Goal: Task Accomplishment & Management: Manage account settings

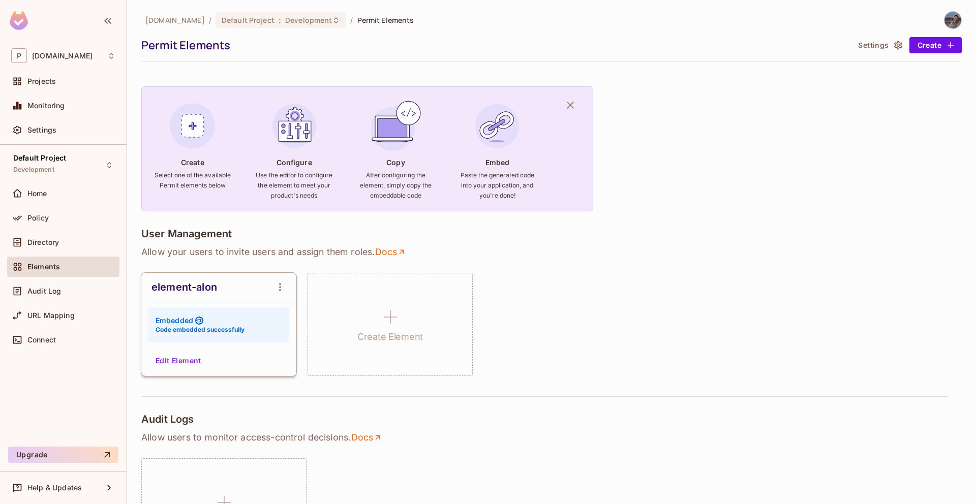
click at [181, 361] on button "Edit Element" at bounding box center [178, 361] width 54 height 16
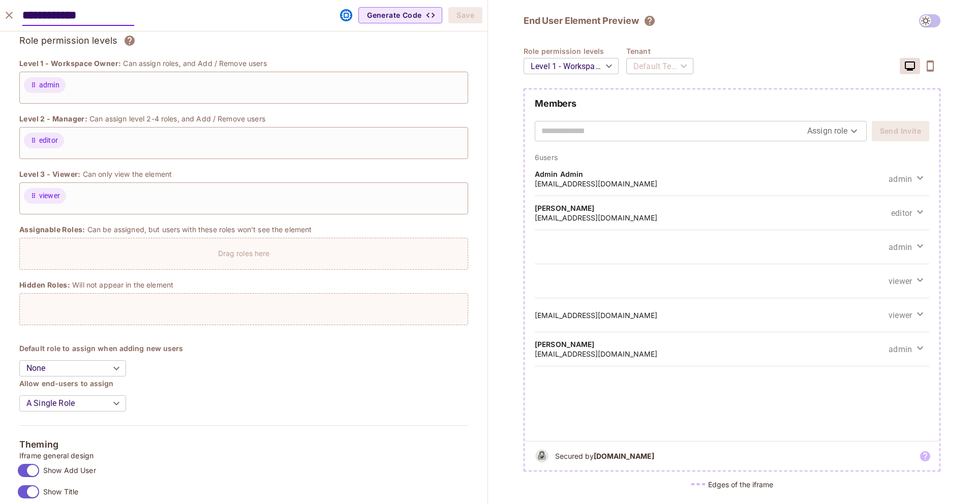
scroll to position [97, 0]
click at [548, 349] on h5 "[EMAIL_ADDRESS][DOMAIN_NAME]" at bounding box center [596, 354] width 122 height 10
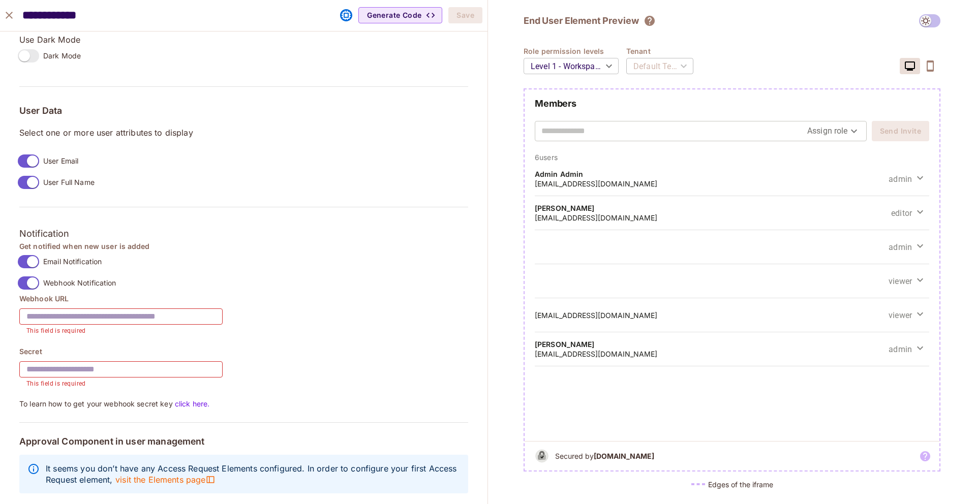
scroll to position [728, 0]
click at [205, 400] on link "click here." at bounding box center [191, 402] width 37 height 9
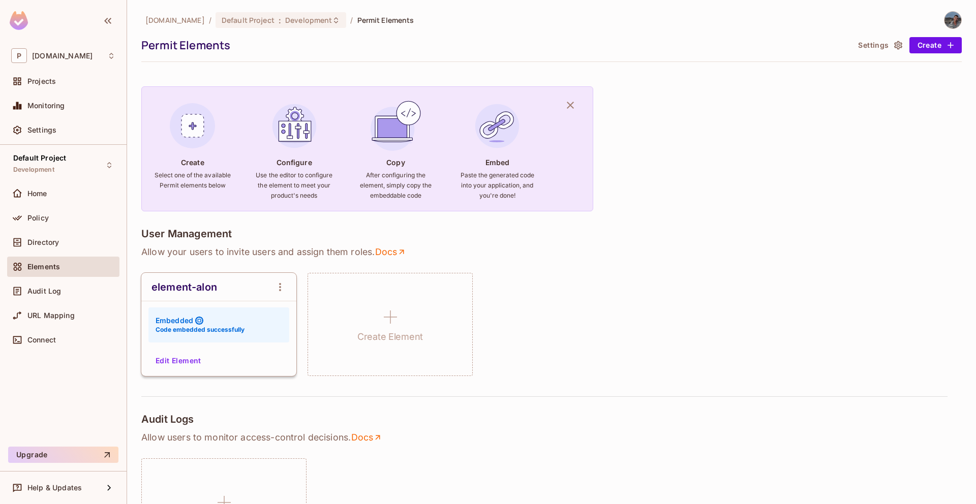
click at [196, 356] on button "Edit Element" at bounding box center [178, 361] width 54 height 16
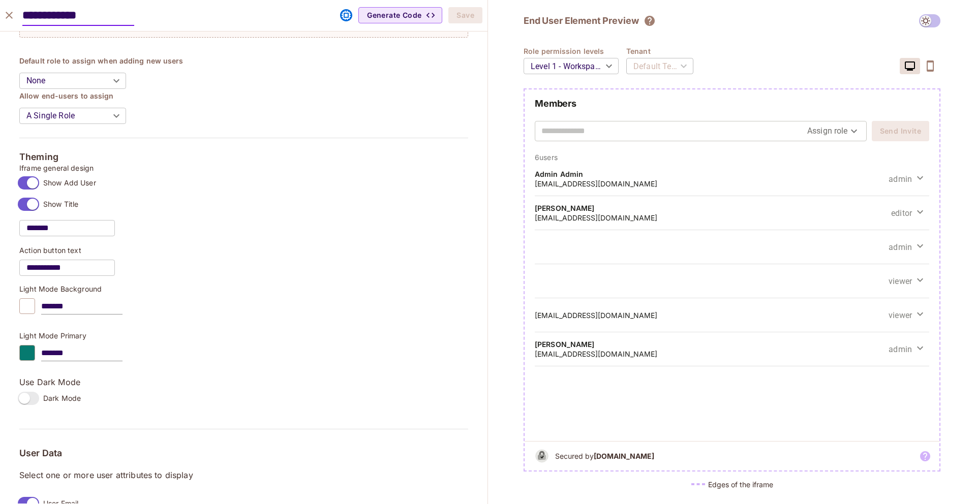
scroll to position [617, 0]
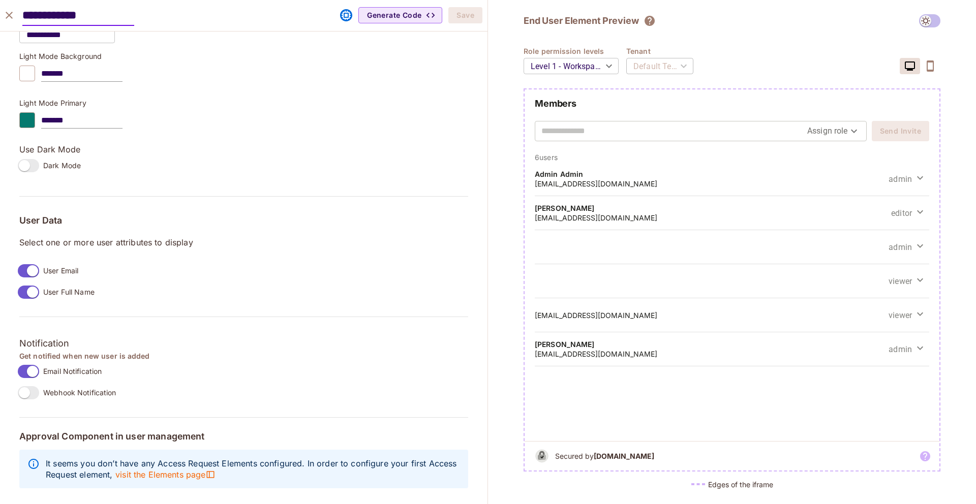
click at [21, 400] on label "Webhook Notification" at bounding box center [65, 392] width 103 height 21
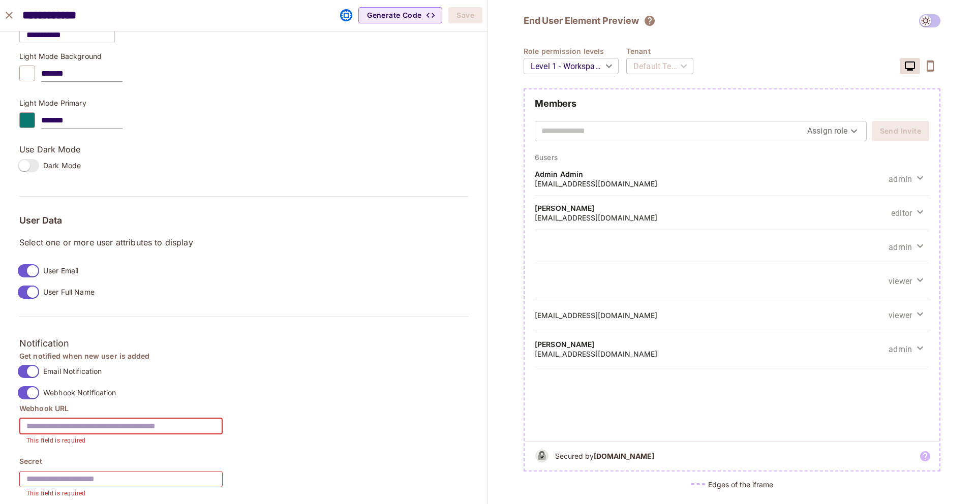
click at [65, 431] on input "text" at bounding box center [120, 426] width 203 height 28
paste input "**********"
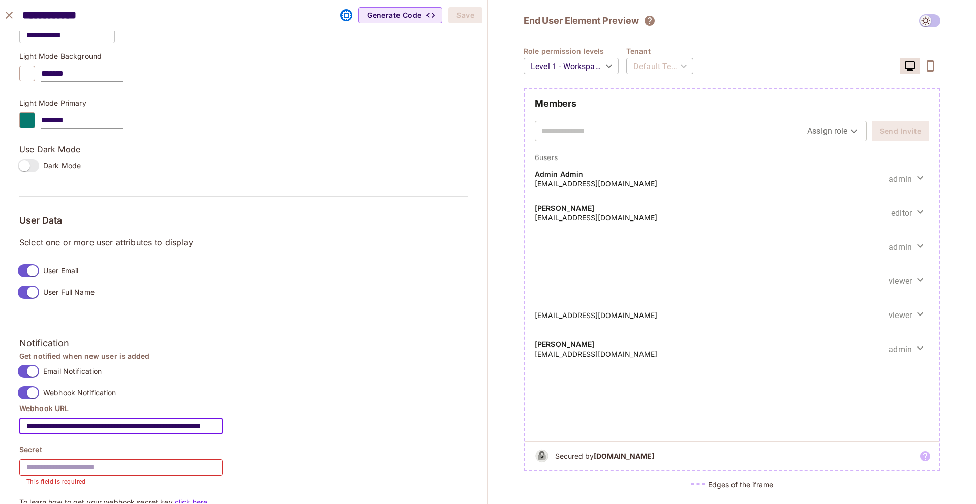
type input "**********"
click at [98, 468] on input "text" at bounding box center [120, 467] width 203 height 28
type input "*******"
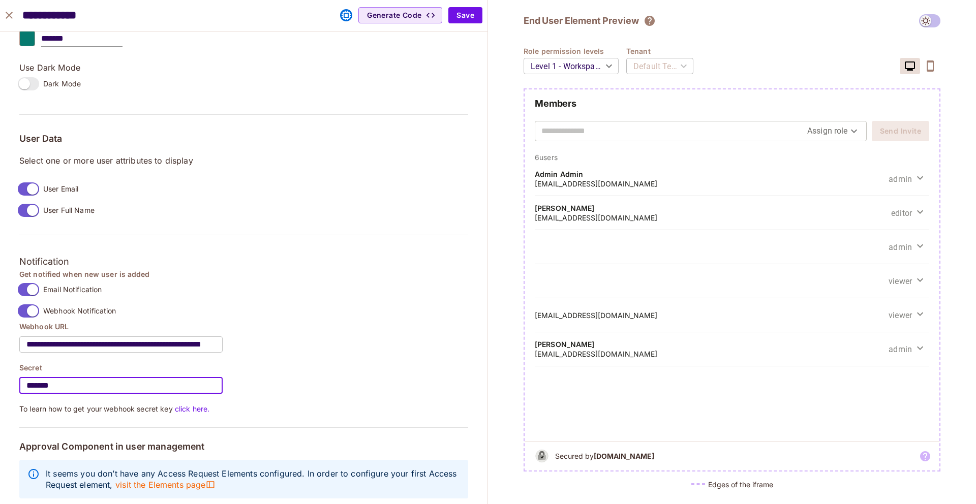
scroll to position [709, 0]
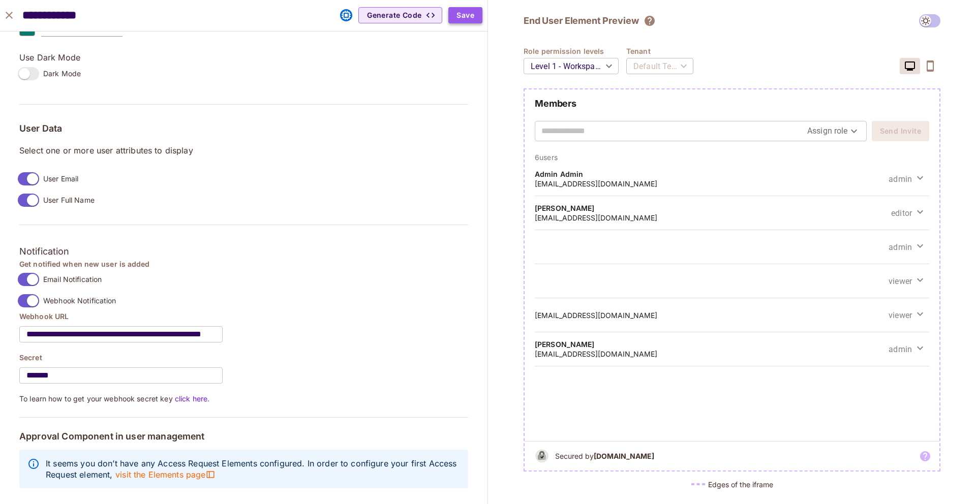
click at [470, 20] on button "Save" at bounding box center [465, 15] width 34 height 16
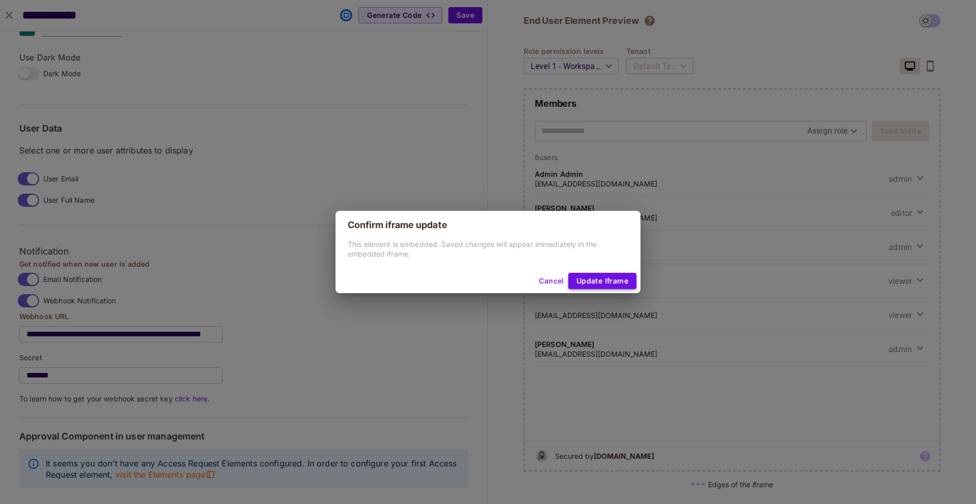
click at [581, 274] on button "Update Iframe" at bounding box center [602, 281] width 68 height 16
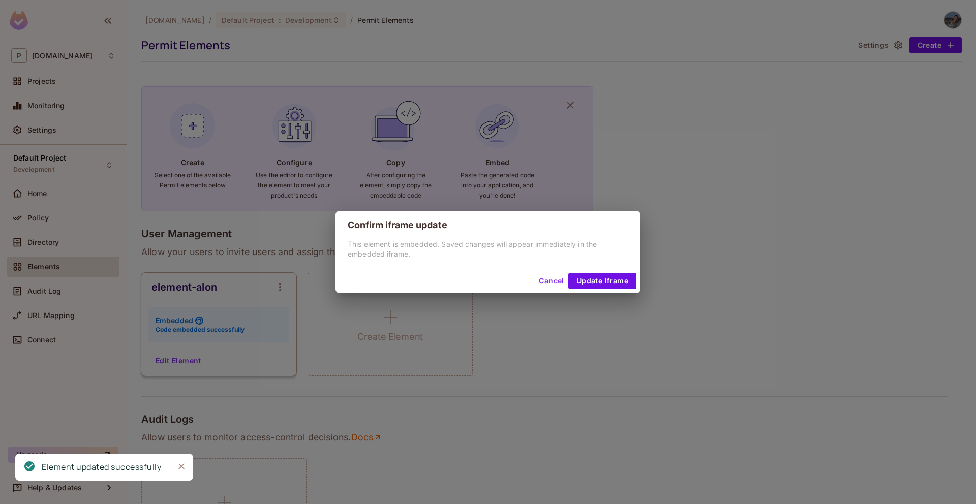
scroll to position [633, 0]
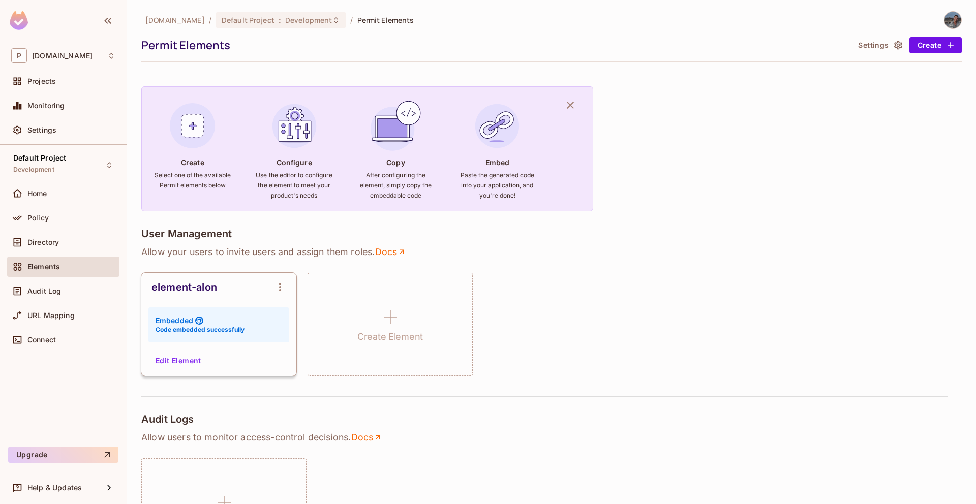
click at [195, 339] on div "Embedded Code embedded successfully" at bounding box center [218, 324] width 141 height 35
click at [193, 356] on button "Edit Element" at bounding box center [178, 361] width 54 height 16
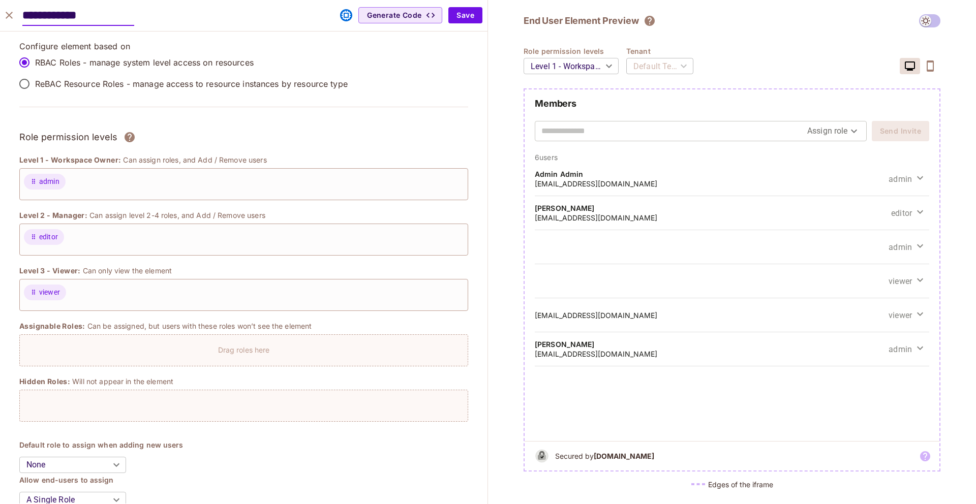
click at [16, 18] on button "close" at bounding box center [9, 15] width 20 height 20
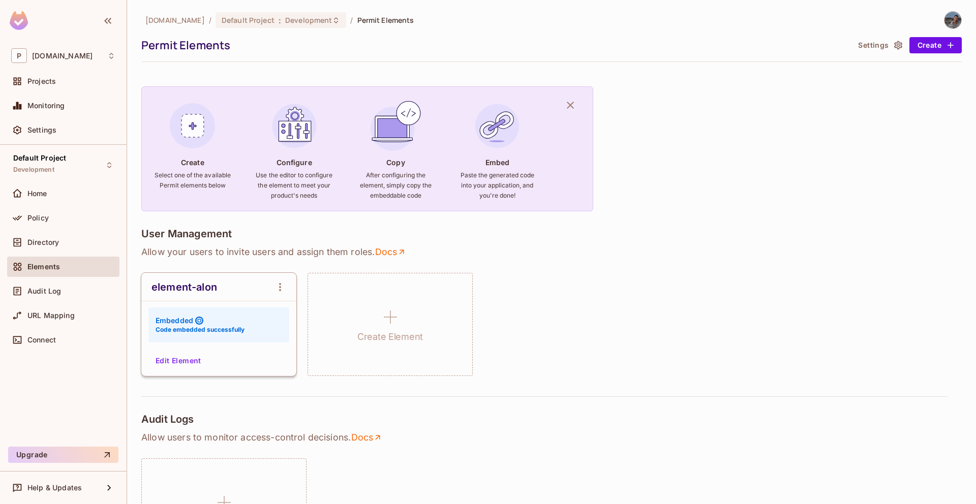
click at [187, 363] on button "Edit Element" at bounding box center [178, 361] width 54 height 16
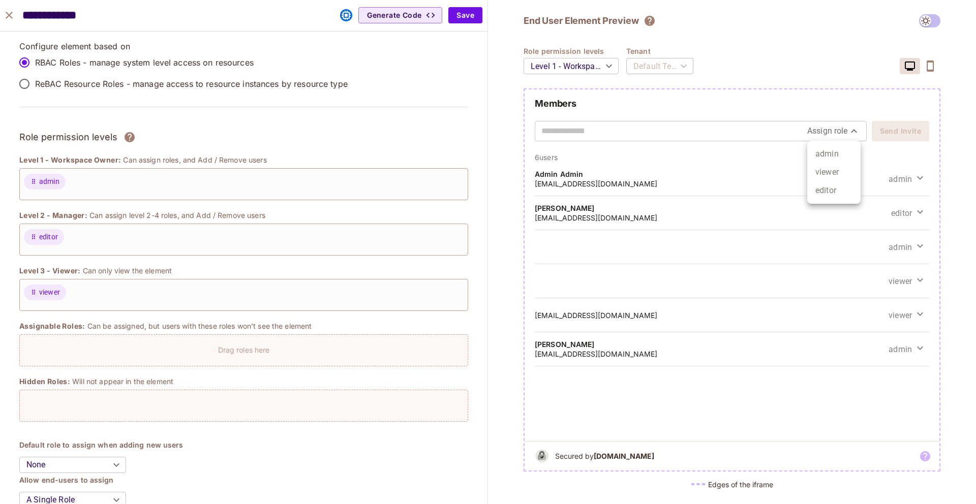
click at [825, 137] on body "P [DOMAIN_NAME] Projects Monitoring Settings Default Project Development Home P…" at bounding box center [488, 252] width 976 height 504
click at [14, 18] on div at bounding box center [488, 252] width 976 height 504
click at [13, 18] on icon "close" at bounding box center [9, 15] width 12 height 12
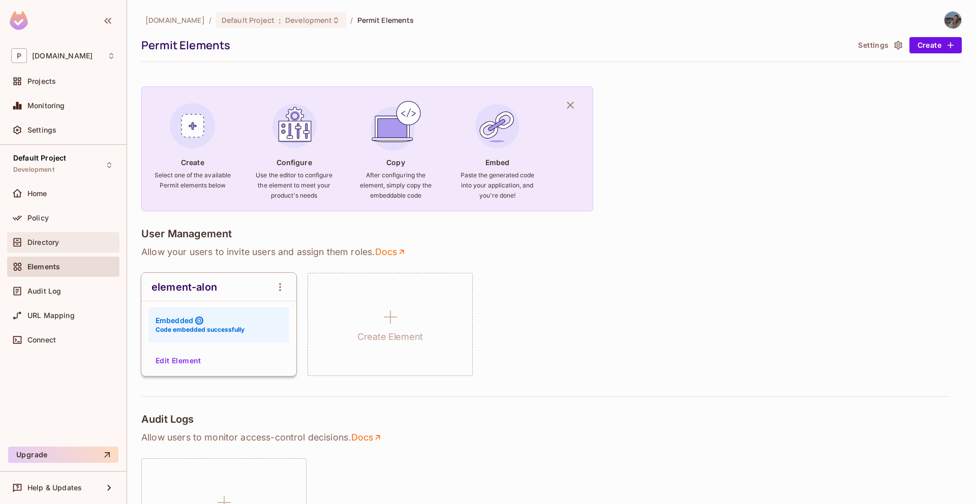
click at [57, 240] on span "Directory" at bounding box center [43, 242] width 32 height 8
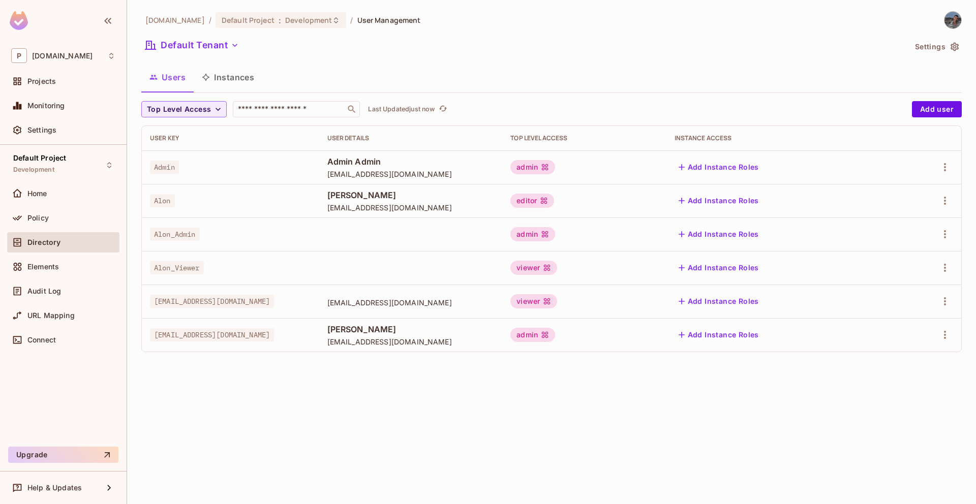
click at [378, 326] on span "[PERSON_NAME]" at bounding box center [410, 329] width 167 height 11
click at [365, 346] on span "[EMAIL_ADDRESS][DOMAIN_NAME]" at bounding box center [410, 342] width 167 height 10
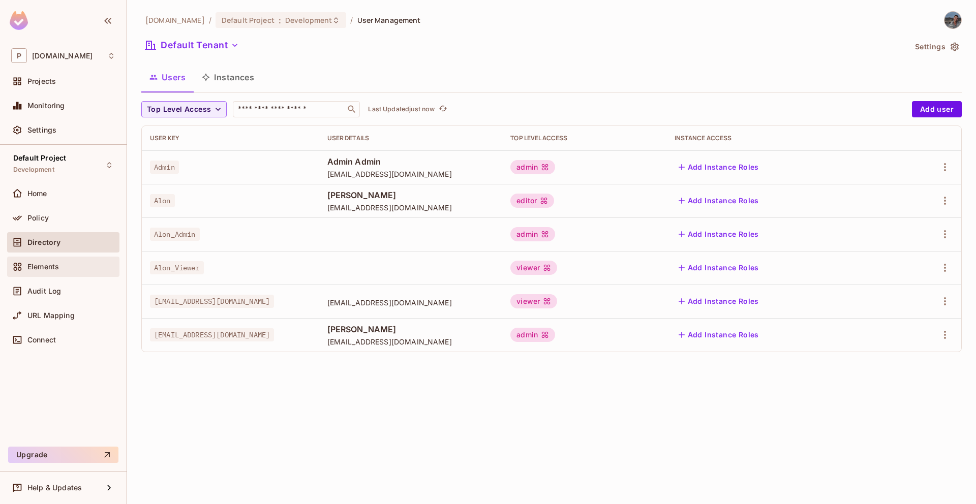
click at [71, 266] on div "Elements" at bounding box center [71, 267] width 88 height 8
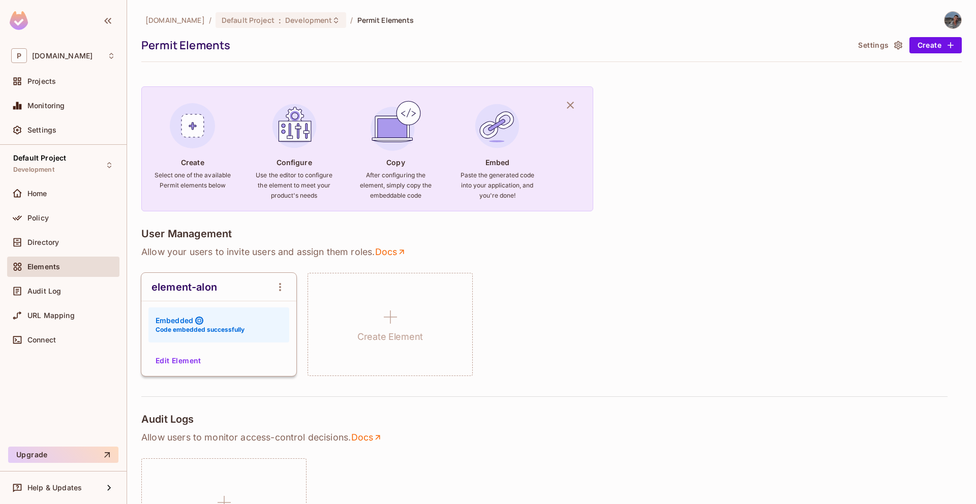
click at [166, 370] on div "element-alon Embedded Code embedded successfully Edit Element" at bounding box center [218, 324] width 155 height 103
click at [166, 353] on button "Edit Element" at bounding box center [178, 361] width 54 height 16
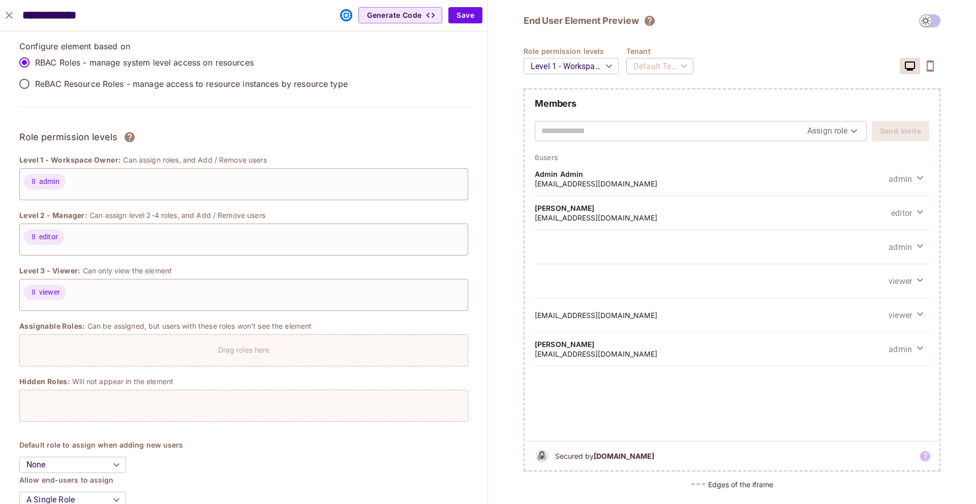
click at [66, 229] on div "editor" at bounding box center [243, 240] width 449 height 32
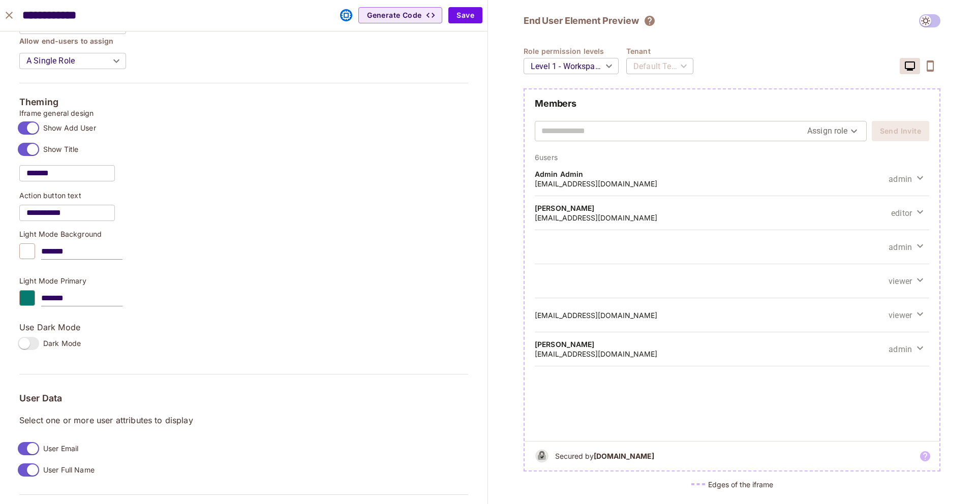
scroll to position [443, 0]
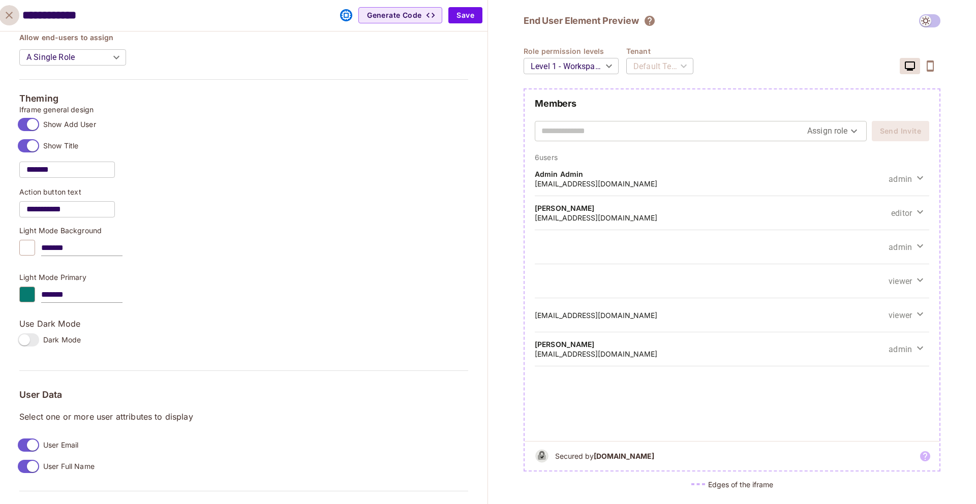
click at [12, 14] on icon "close" at bounding box center [9, 15] width 12 height 12
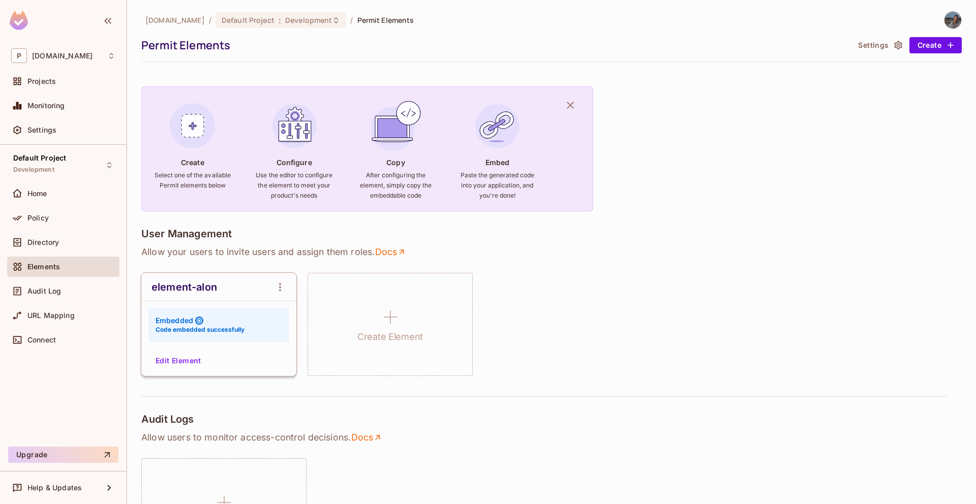
click at [878, 41] on button "Settings" at bounding box center [879, 45] width 51 height 16
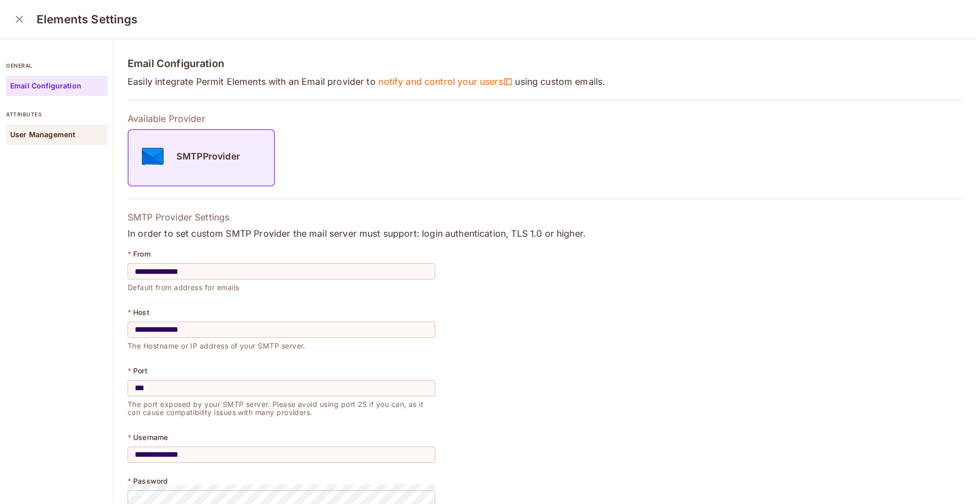
click at [39, 137] on p "User Management" at bounding box center [42, 135] width 65 height 8
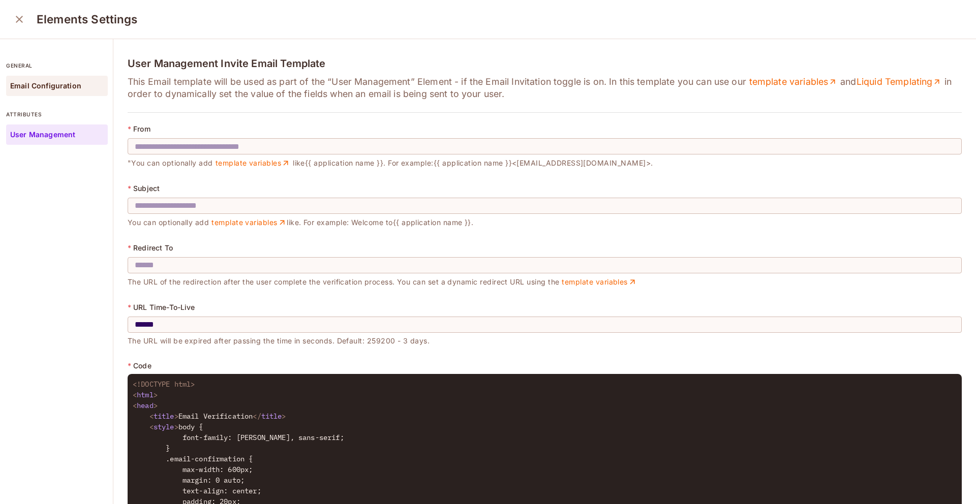
click at [24, 80] on div "Email Configuration" at bounding box center [57, 86] width 102 height 20
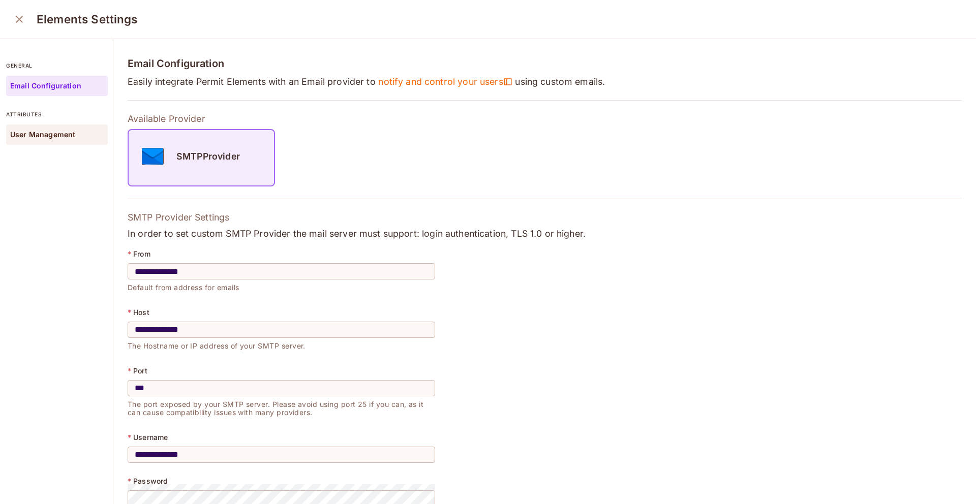
click at [40, 127] on div "User Management" at bounding box center [57, 134] width 102 height 20
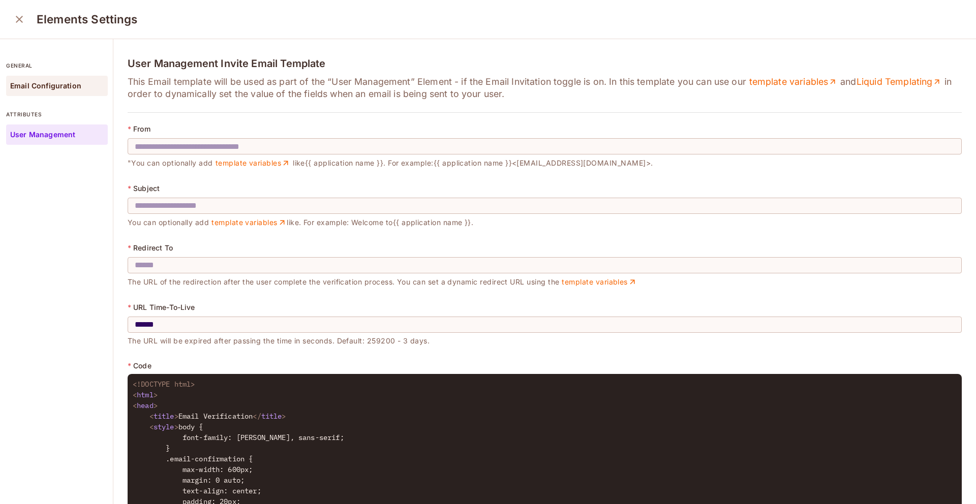
click at [66, 88] on p "Email Configuration" at bounding box center [45, 86] width 71 height 8
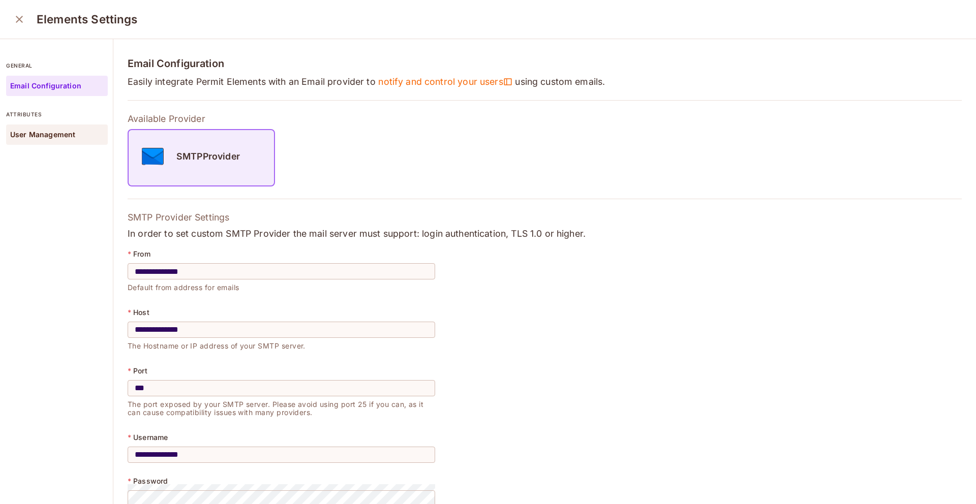
click at [83, 138] on div "User Management" at bounding box center [57, 134] width 102 height 20
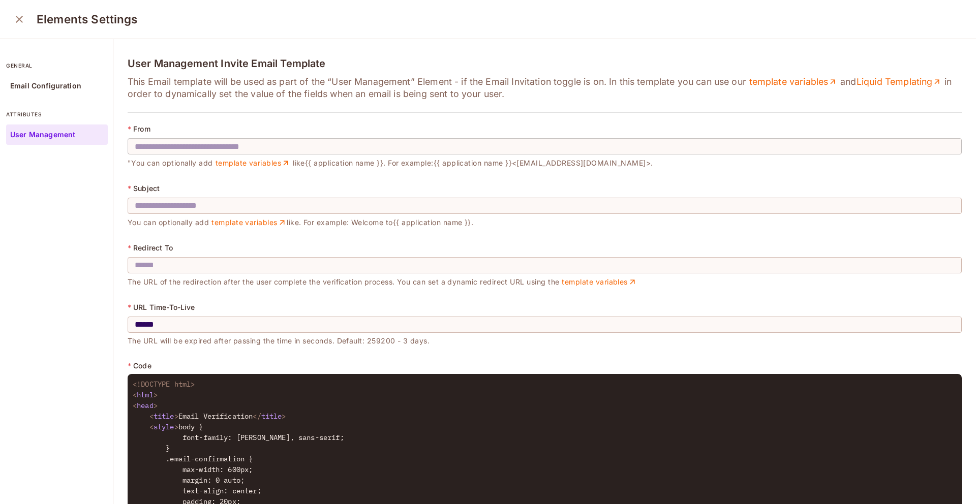
click at [136, 144] on input "text" at bounding box center [545, 146] width 834 height 28
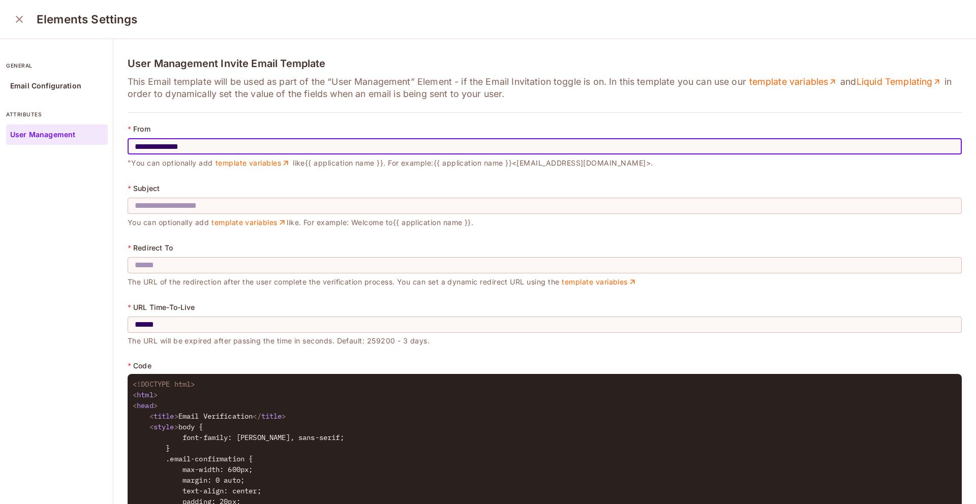
type input "**********"
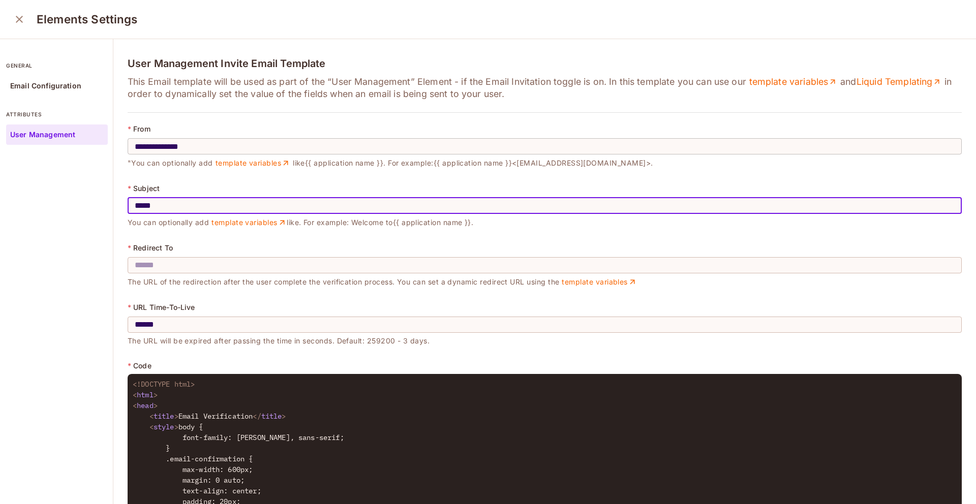
type input "*****"
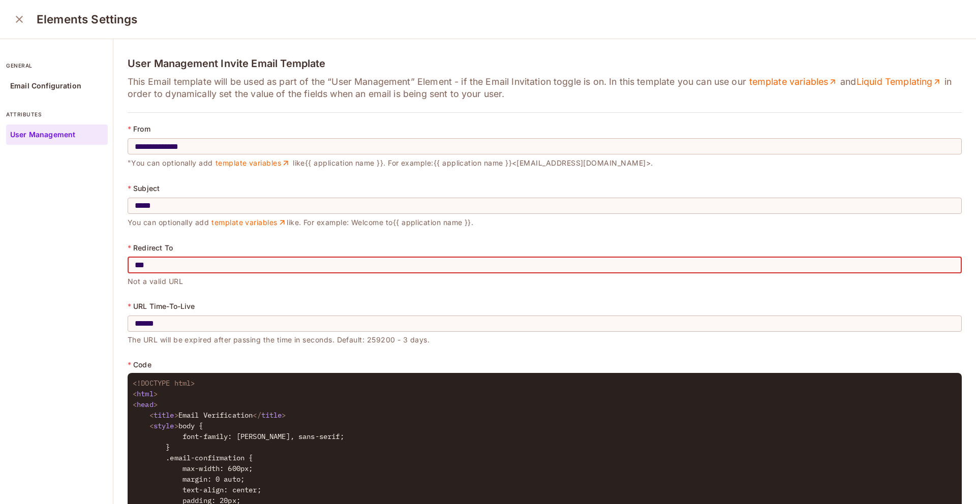
click at [212, 270] on input "***" at bounding box center [545, 265] width 834 height 28
click at [212, 269] on input "***" at bounding box center [545, 265] width 834 height 28
paste input "**********"
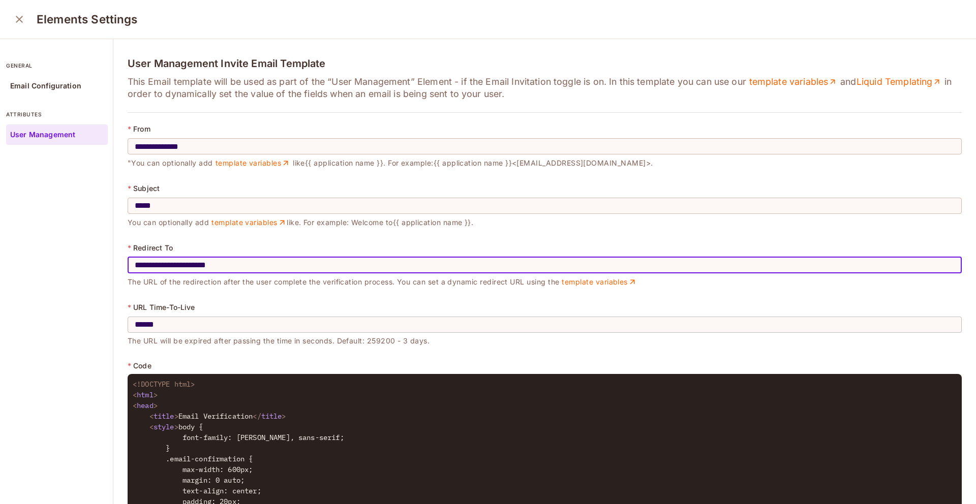
type input "**********"
click at [168, 326] on input "******" at bounding box center [545, 324] width 834 height 28
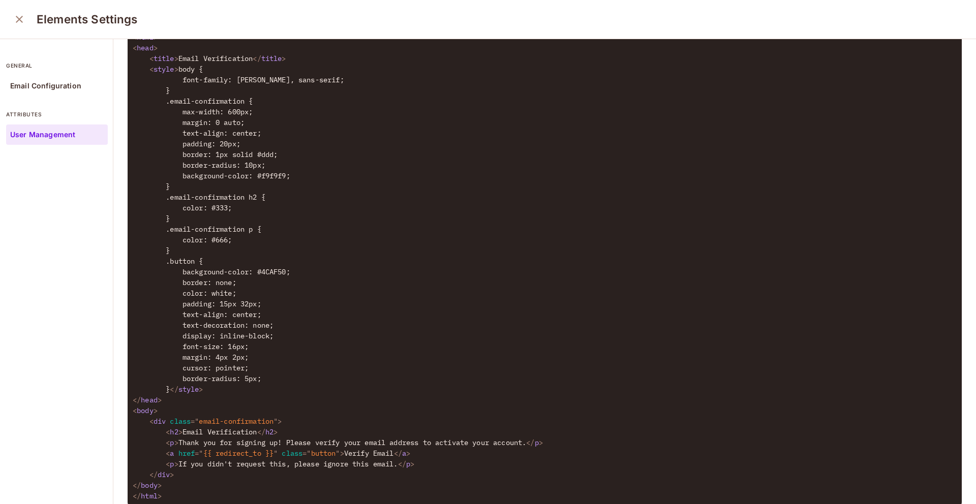
scroll to position [446, 0]
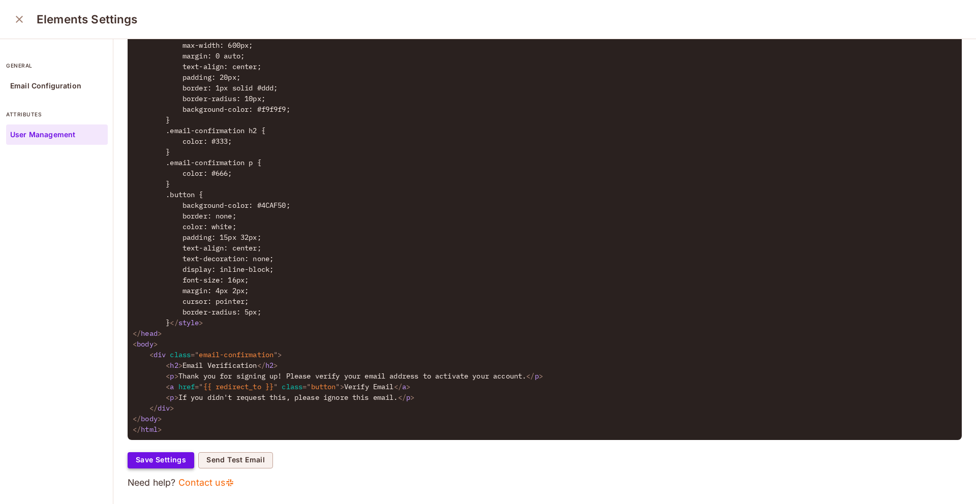
click at [154, 456] on button "Save Settings" at bounding box center [161, 460] width 67 height 16
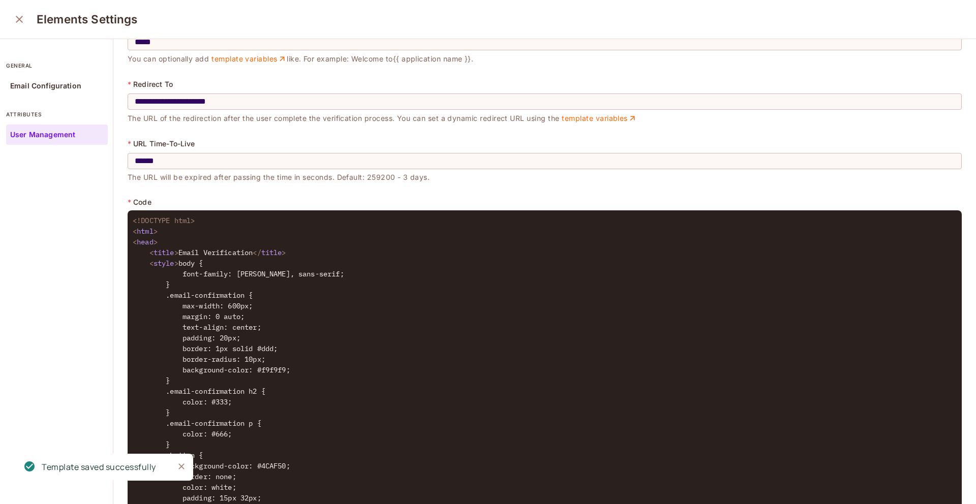
scroll to position [0, 0]
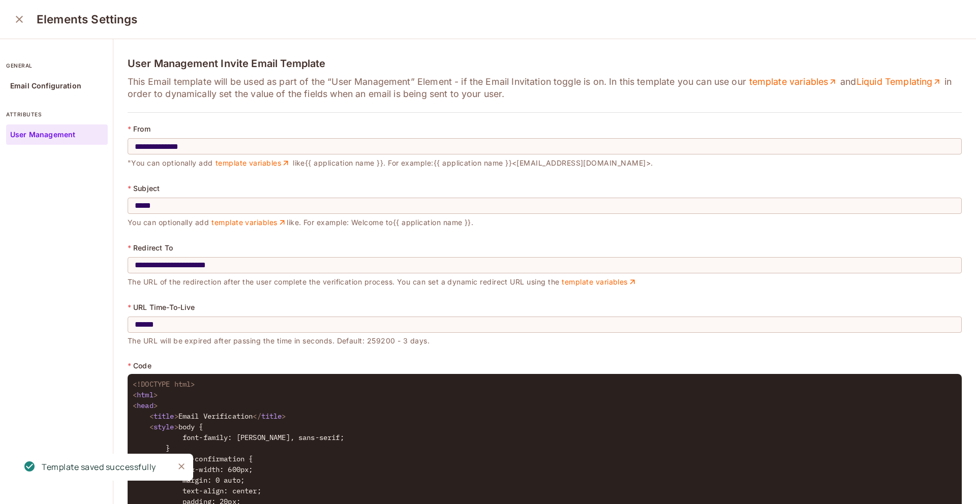
click at [23, 12] on button "close" at bounding box center [19, 19] width 20 height 20
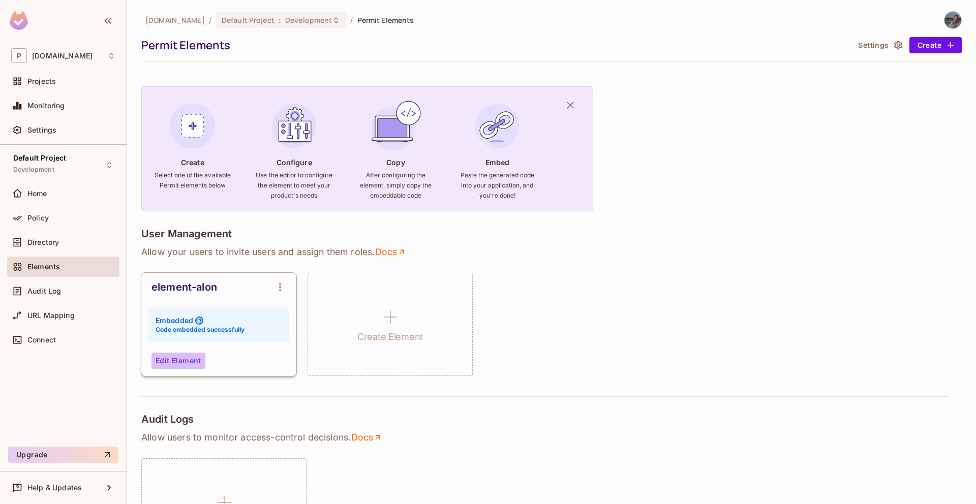
click at [193, 359] on button "Edit Element" at bounding box center [178, 361] width 54 height 16
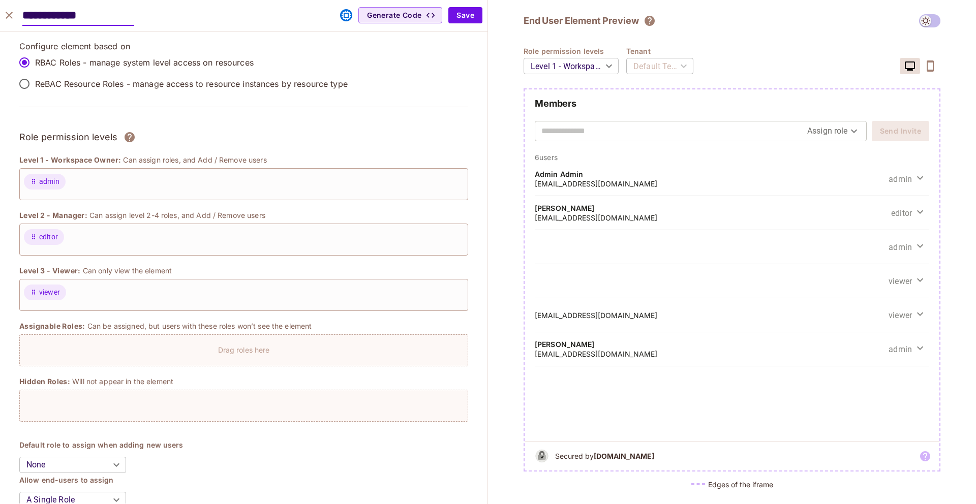
click at [16, 8] on button "close" at bounding box center [9, 15] width 20 height 20
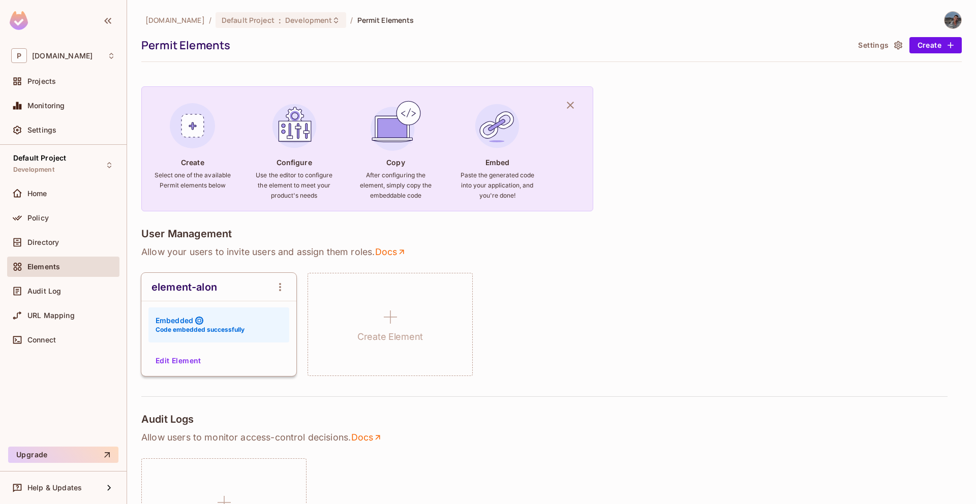
click at [884, 34] on div "[DOMAIN_NAME] / Default Project : Development / Permit Elements Permit Elements…" at bounding box center [551, 36] width 820 height 51
click at [882, 37] on div "[DOMAIN_NAME] / Default Project : Development / Permit Elements Permit Elements…" at bounding box center [551, 36] width 820 height 51
click at [878, 45] on button "Settings" at bounding box center [879, 45] width 51 height 16
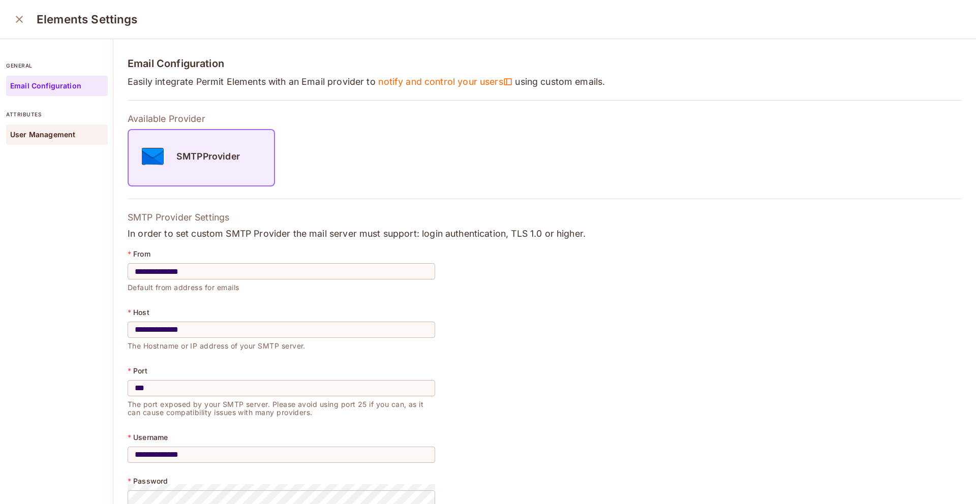
click at [59, 137] on p "User Management" at bounding box center [42, 135] width 65 height 8
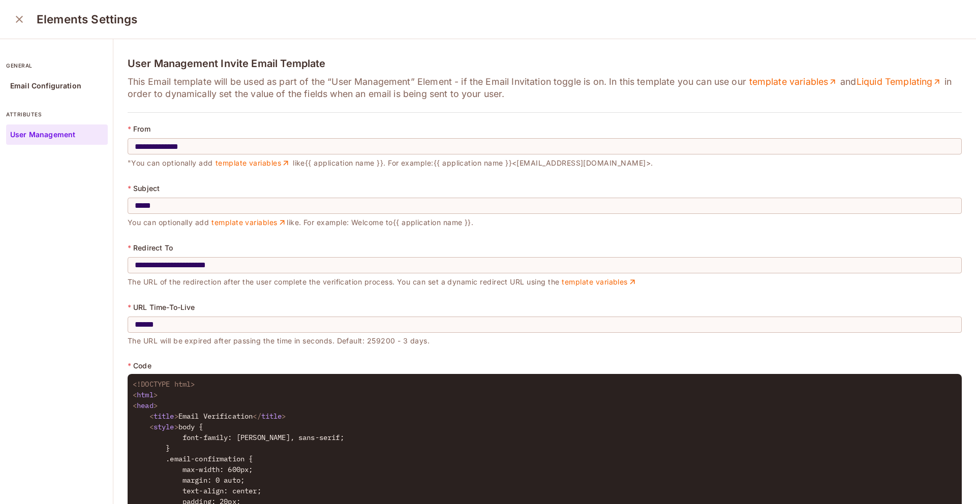
click at [192, 62] on h4 "User Management Invite Email Template" at bounding box center [545, 63] width 834 height 12
copy h4 "User Management Invite Email Template"
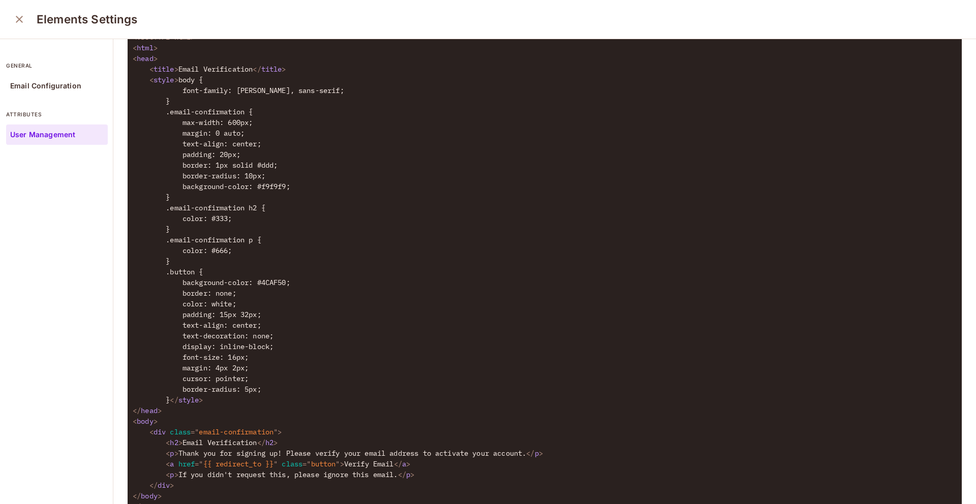
scroll to position [446, 0]
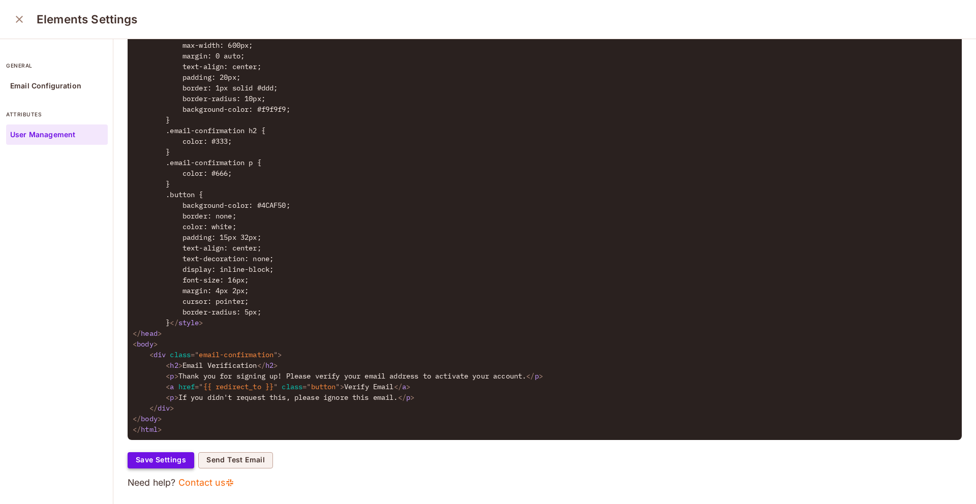
click at [150, 457] on button "Save Settings" at bounding box center [161, 460] width 67 height 16
click at [25, 15] on button "close" at bounding box center [19, 19] width 20 height 20
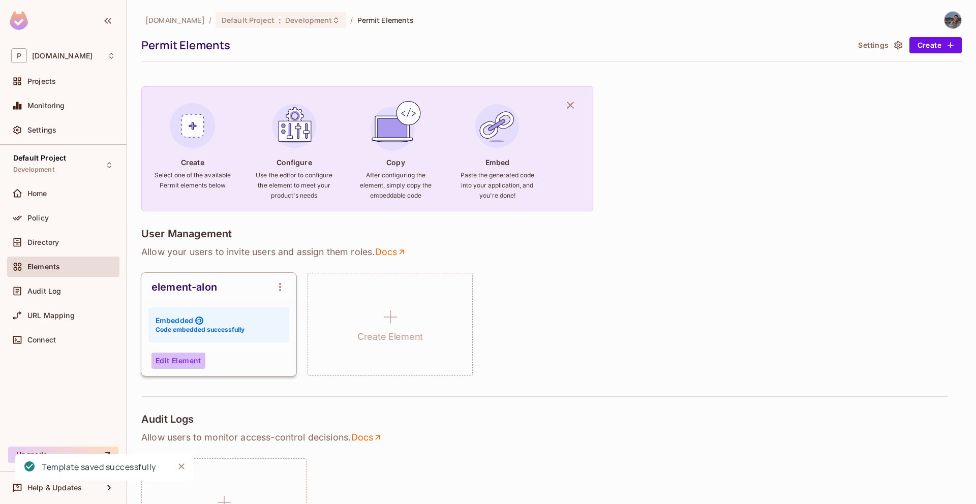
click at [179, 354] on button "Edit Element" at bounding box center [178, 361] width 54 height 16
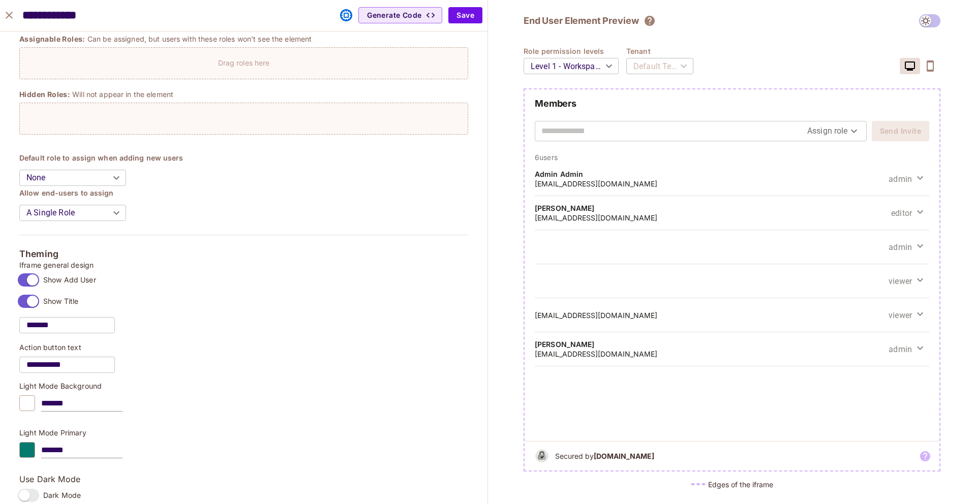
scroll to position [289, 0]
click at [57, 329] on input "*******" at bounding box center [67, 323] width 96 height 28
type input "*******"
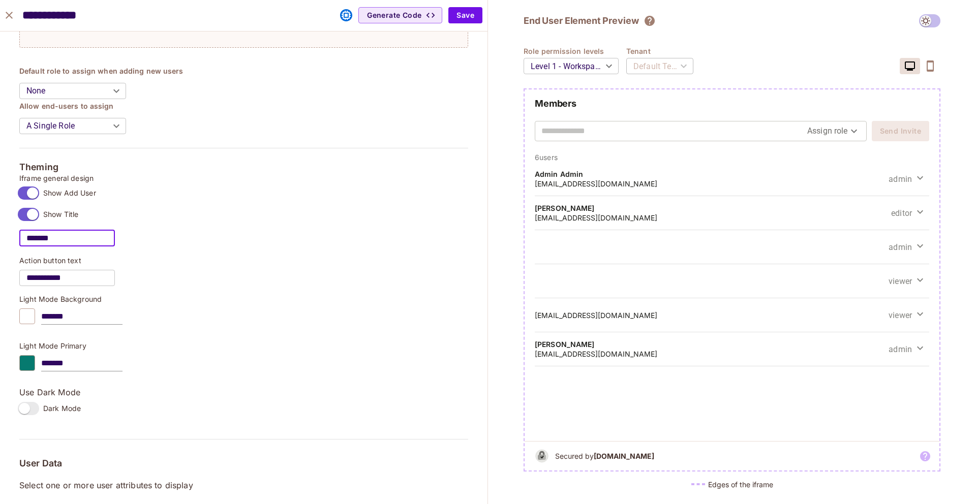
scroll to position [377, 0]
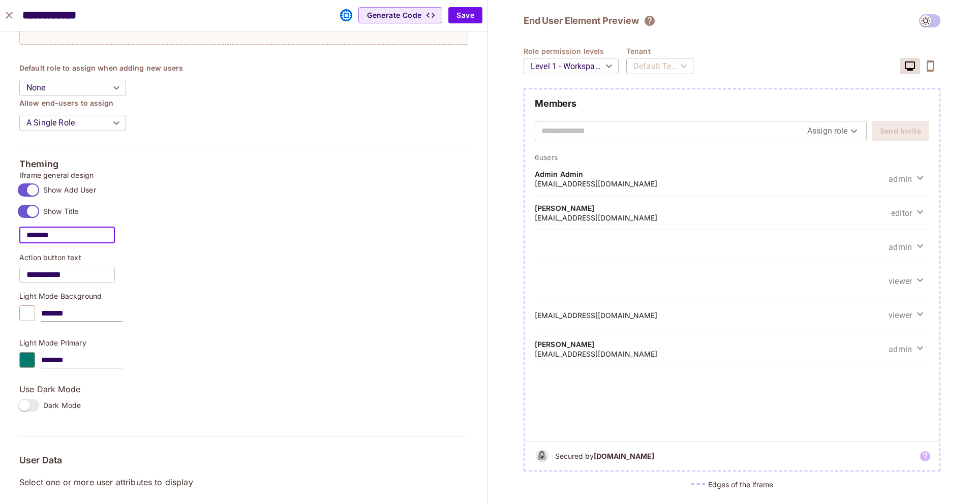
click at [24, 399] on span at bounding box center [28, 405] width 21 height 13
click at [933, 28] on div "End User Element Preview Role permission levels Level 1 - Workspace Owner *****…" at bounding box center [731, 255] width 417 height 483
click at [933, 27] on span at bounding box center [929, 20] width 21 height 13
click at [931, 22] on span at bounding box center [929, 20] width 21 height 13
click at [925, 22] on span at bounding box center [929, 20] width 21 height 13
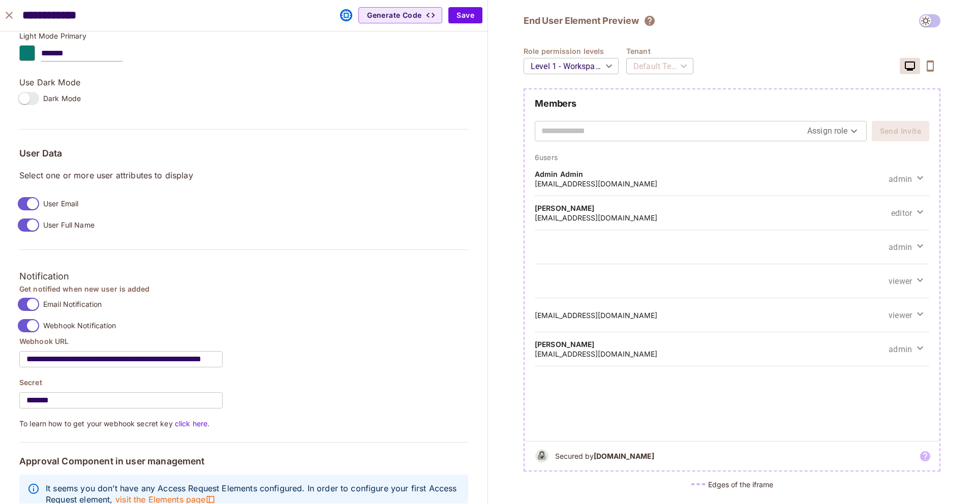
scroll to position [709, 0]
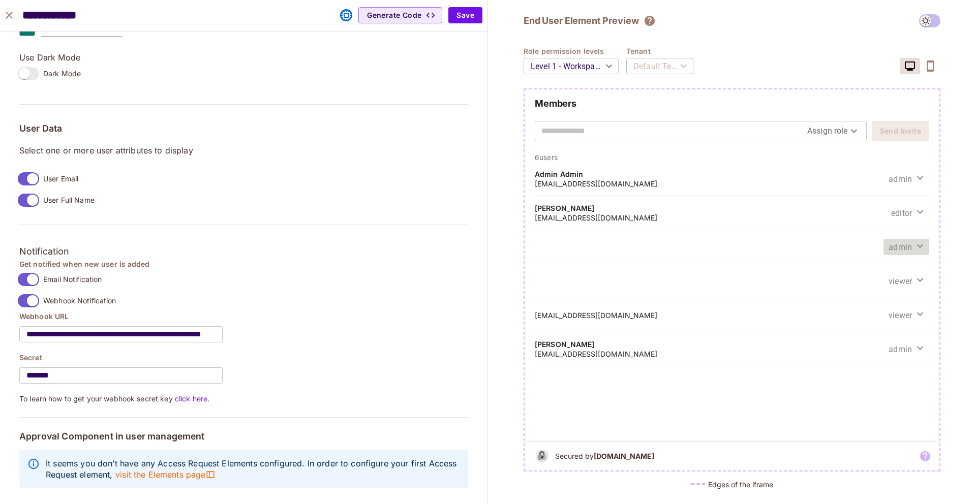
click at [902, 241] on span "admin" at bounding box center [899, 247] width 23 height 12
click at [855, 264] on div at bounding box center [488, 252] width 976 height 504
click at [894, 247] on span "admin" at bounding box center [899, 247] width 23 height 12
click at [899, 341] on li "Remove User" at bounding box center [916, 345] width 64 height 18
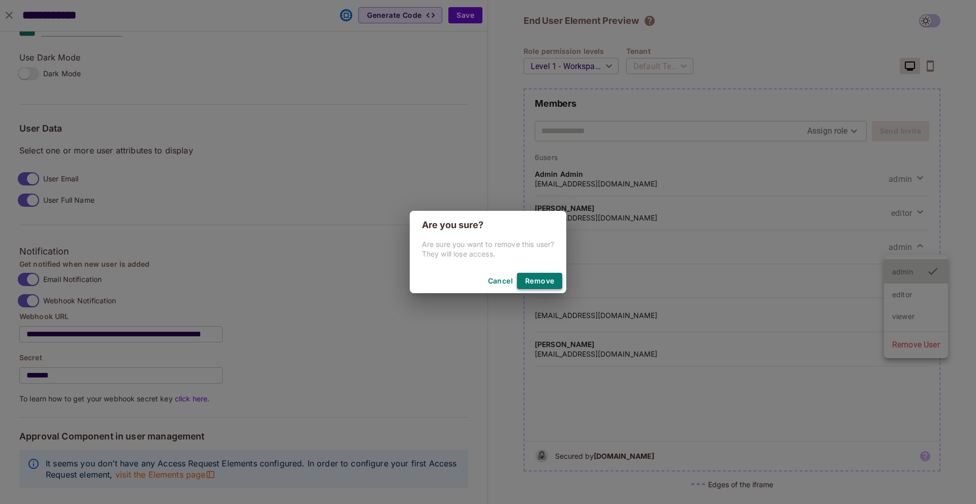
click at [550, 278] on button "Remove" at bounding box center [539, 281] width 45 height 16
click at [533, 289] on div "Cancel Remove" at bounding box center [488, 281] width 157 height 24
click at [533, 285] on button "Remove" at bounding box center [539, 281] width 45 height 16
click at [508, 284] on button "Cancel" at bounding box center [500, 281] width 33 height 16
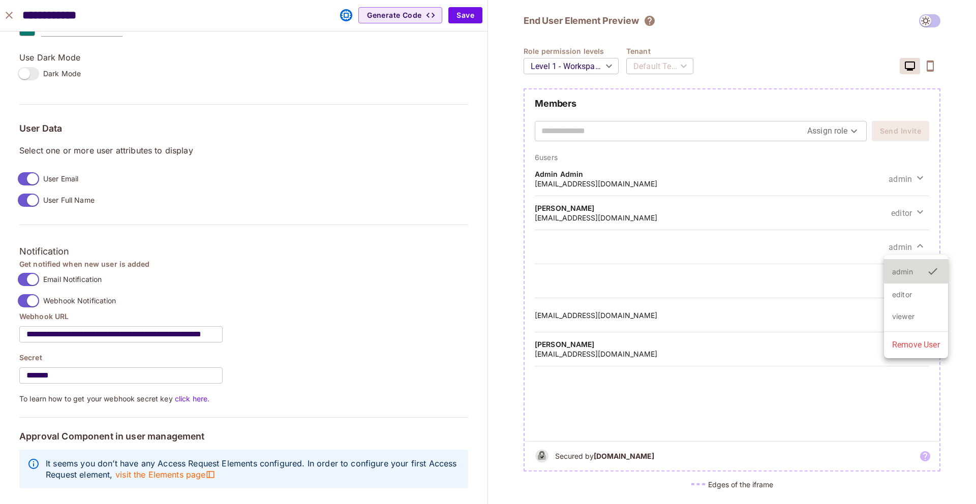
click at [12, 9] on div at bounding box center [488, 252] width 976 height 504
click at [8, 13] on icon "close" at bounding box center [9, 15] width 12 height 12
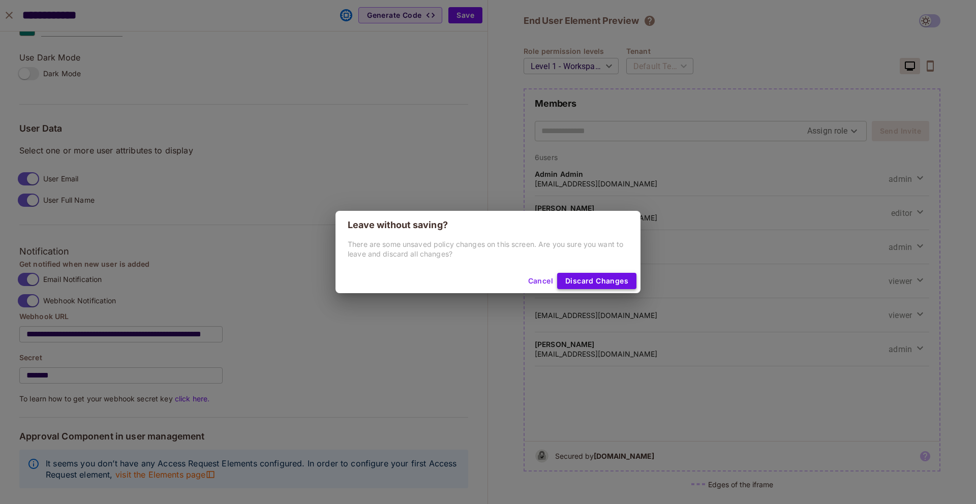
click at [592, 278] on button "Discard Changes" at bounding box center [596, 281] width 79 height 16
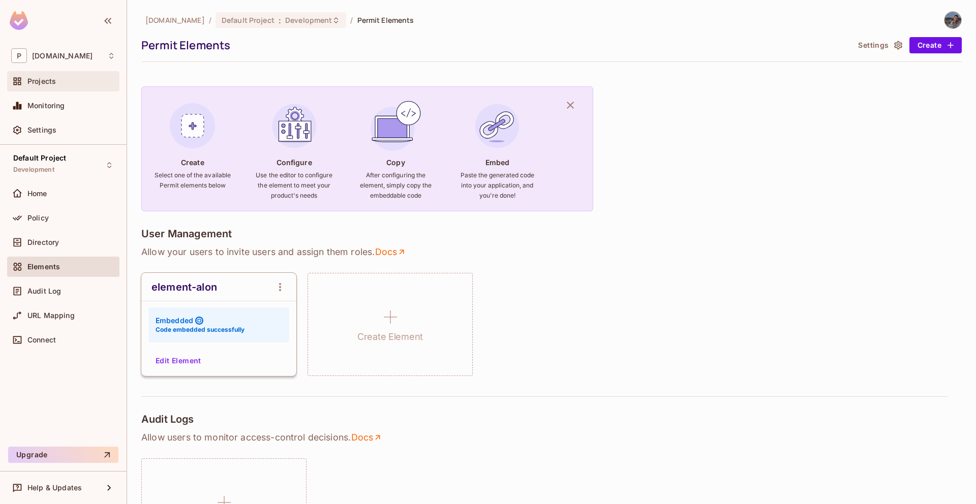
click at [60, 79] on div "Projects" at bounding box center [71, 81] width 88 height 8
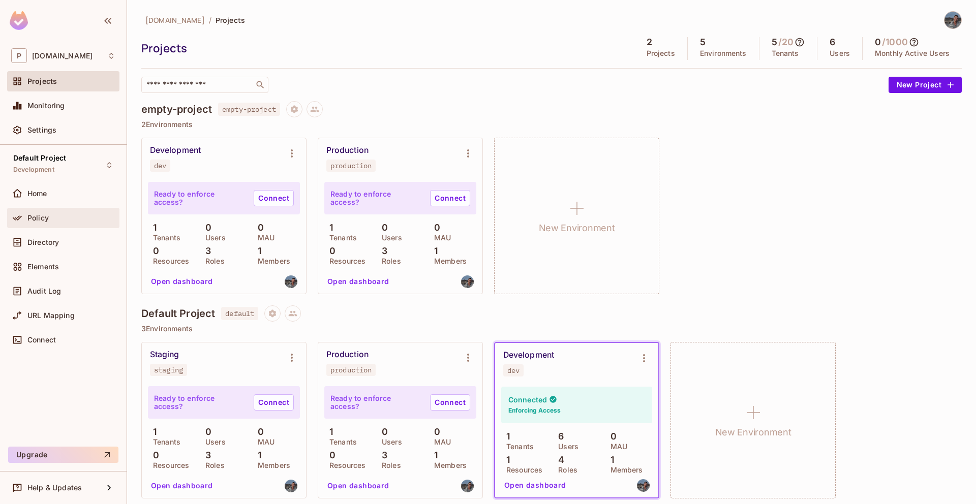
click at [36, 218] on span "Policy" at bounding box center [37, 218] width 21 height 8
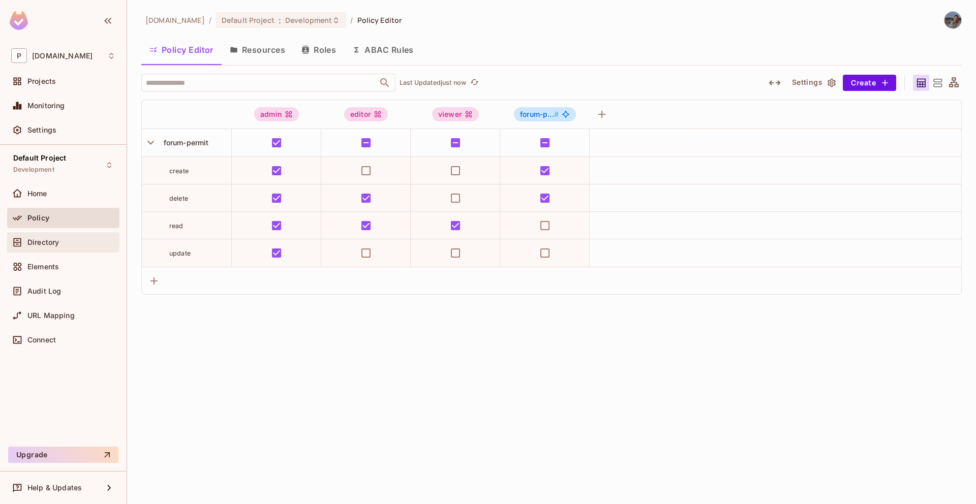
click at [67, 237] on div "Directory" at bounding box center [63, 242] width 104 height 12
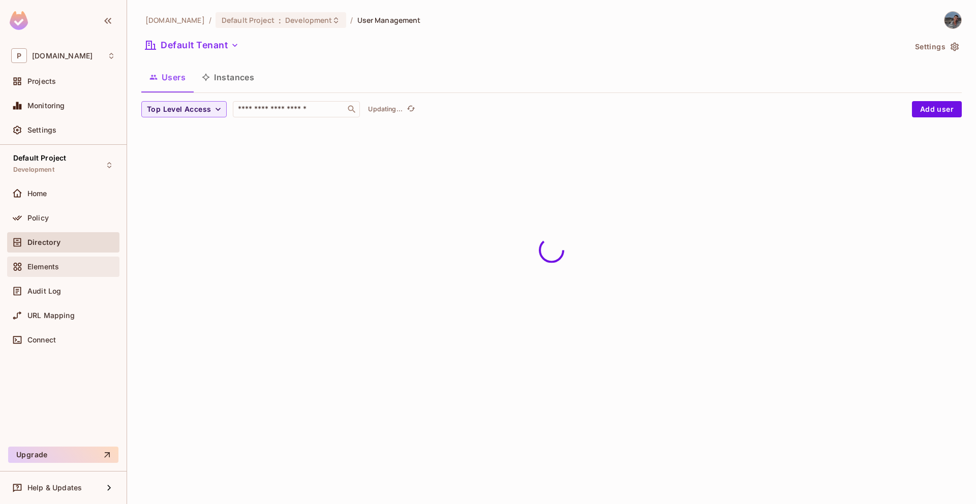
click at [57, 258] on div "Elements" at bounding box center [63, 267] width 112 height 20
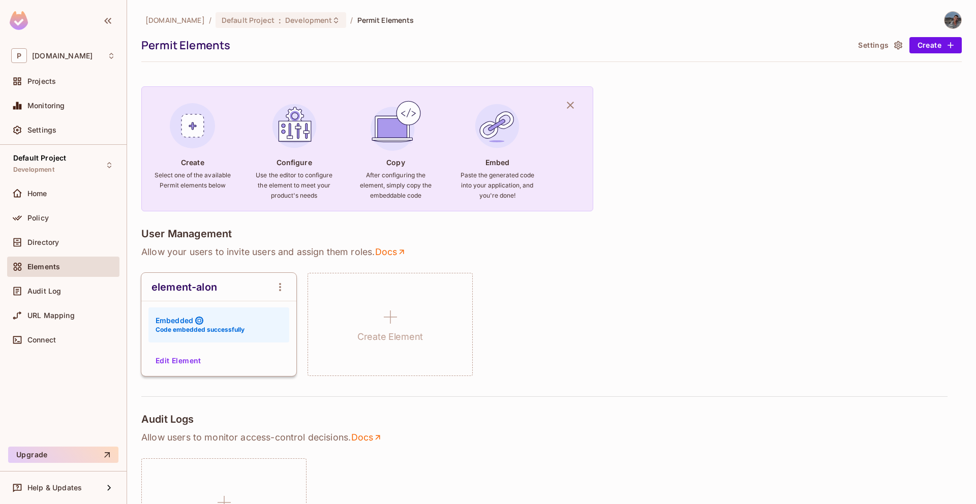
click at [57, 230] on div "Policy" at bounding box center [63, 220] width 112 height 24
click at [57, 239] on span "Directory" at bounding box center [43, 242] width 32 height 8
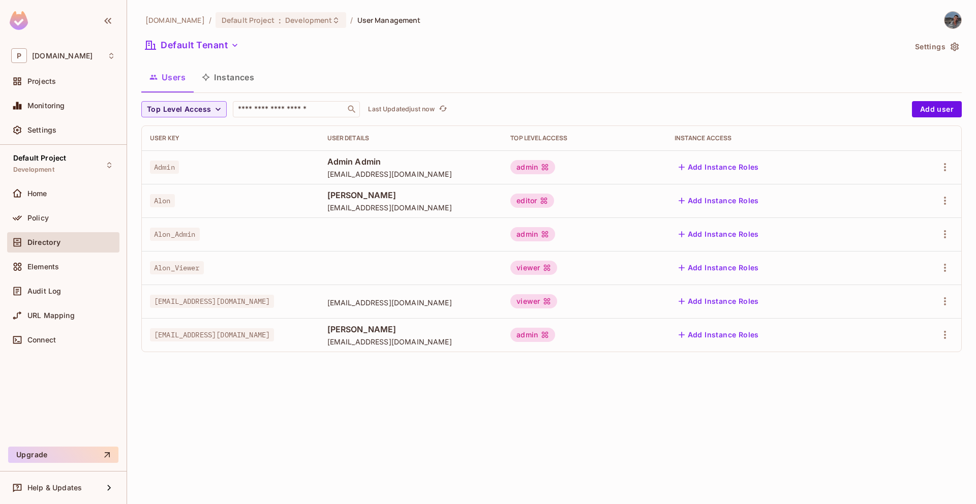
click at [350, 20] on li "/" at bounding box center [351, 20] width 3 height 10
click at [79, 219] on div "Policy" at bounding box center [71, 218] width 88 height 8
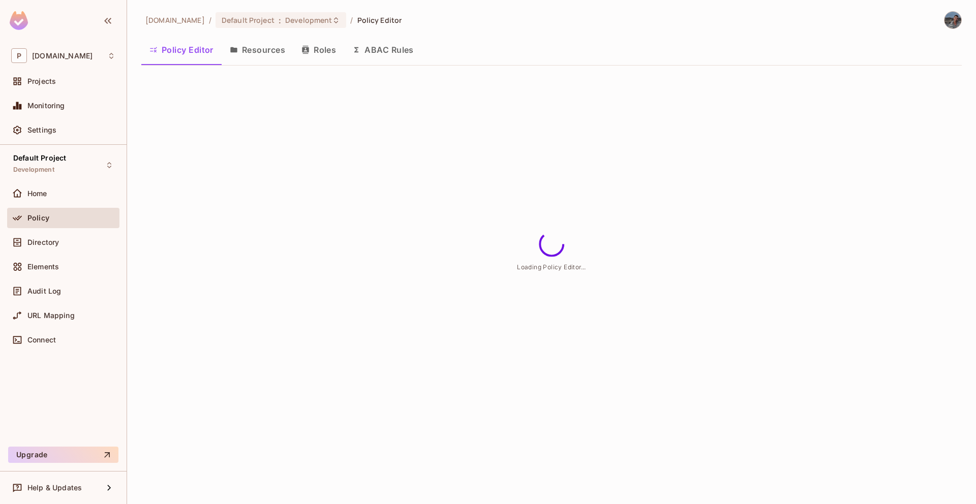
click at [255, 58] on button "Resources" at bounding box center [258, 49] width 72 height 25
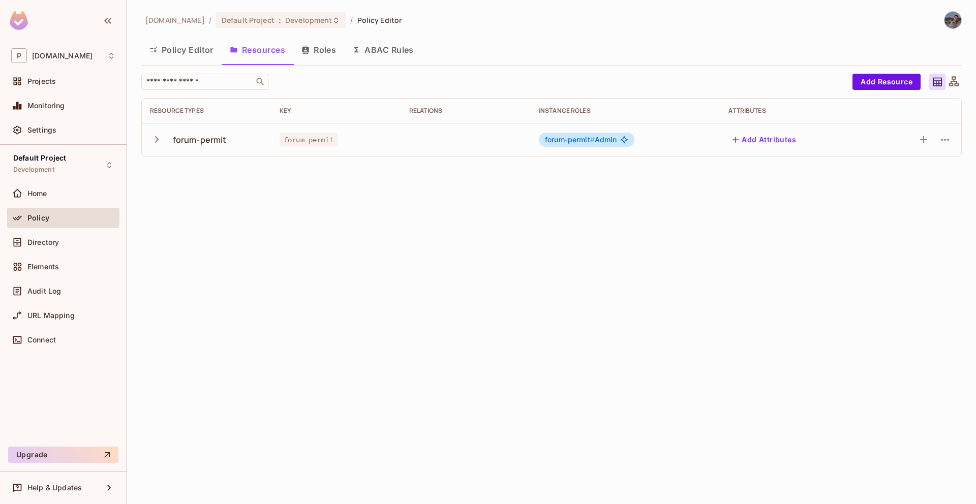
click at [937, 144] on div at bounding box center [944, 140] width 16 height 16
click at [921, 141] on icon "button" at bounding box center [923, 140] width 12 height 12
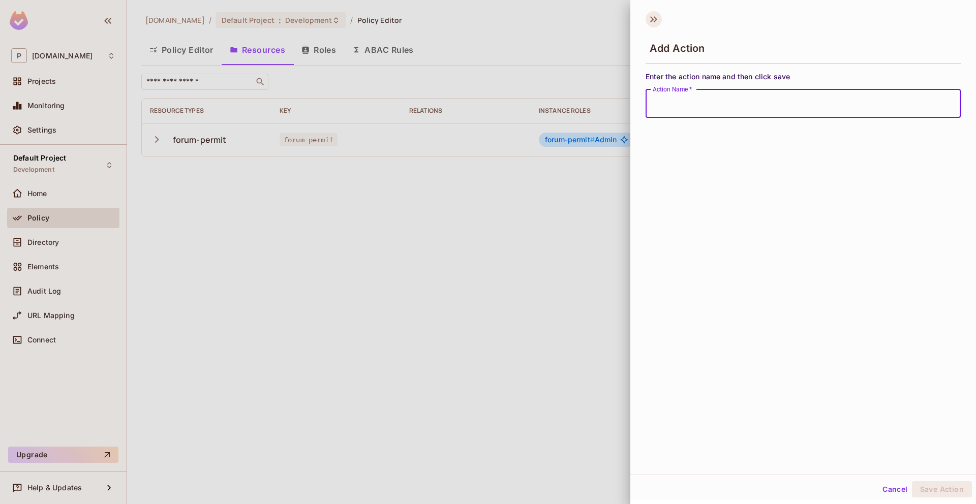
click at [658, 22] on icon at bounding box center [653, 19] width 16 height 16
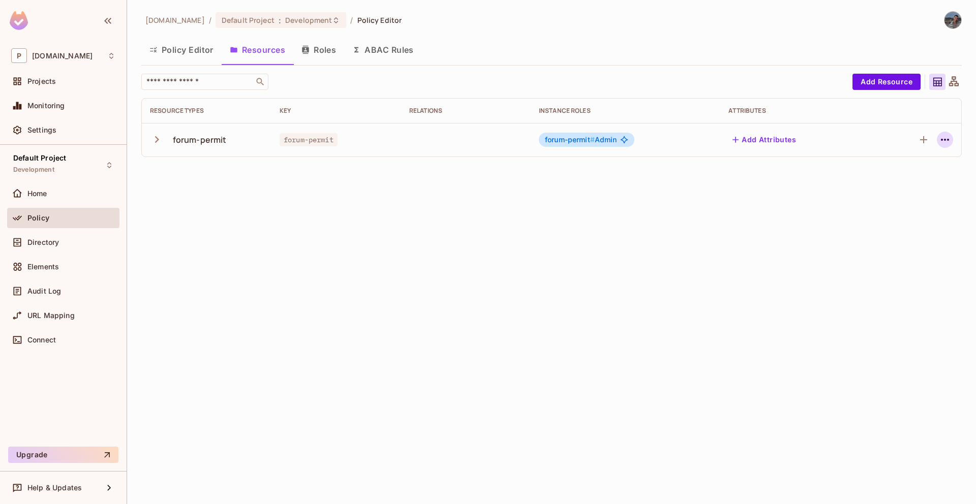
click at [941, 141] on icon "button" at bounding box center [945, 140] width 8 height 2
click at [906, 173] on span "Edit Resource" at bounding box center [900, 180] width 54 height 16
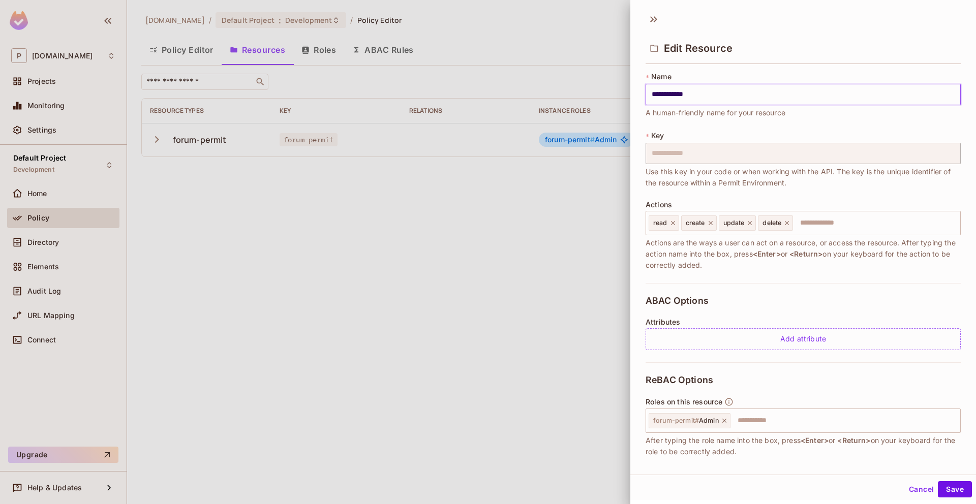
scroll to position [55, 0]
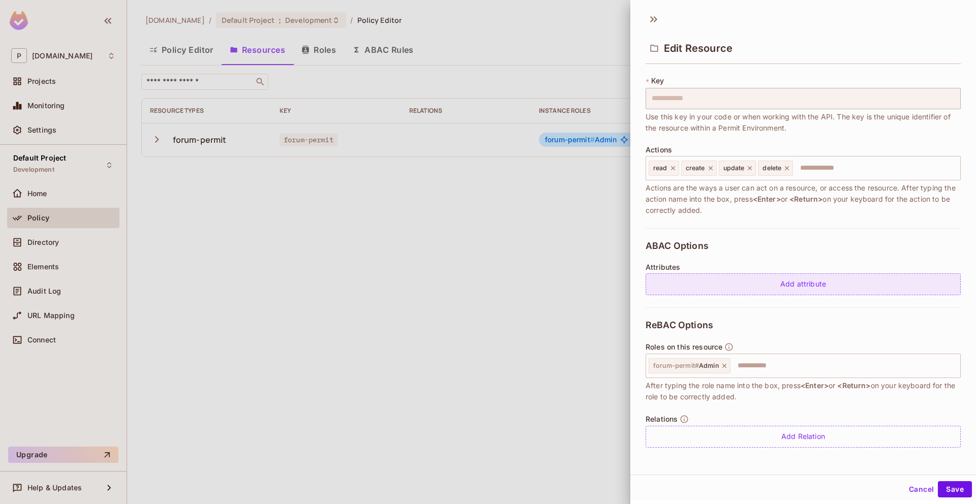
click at [719, 290] on div "Add attribute" at bounding box center [802, 284] width 315 height 22
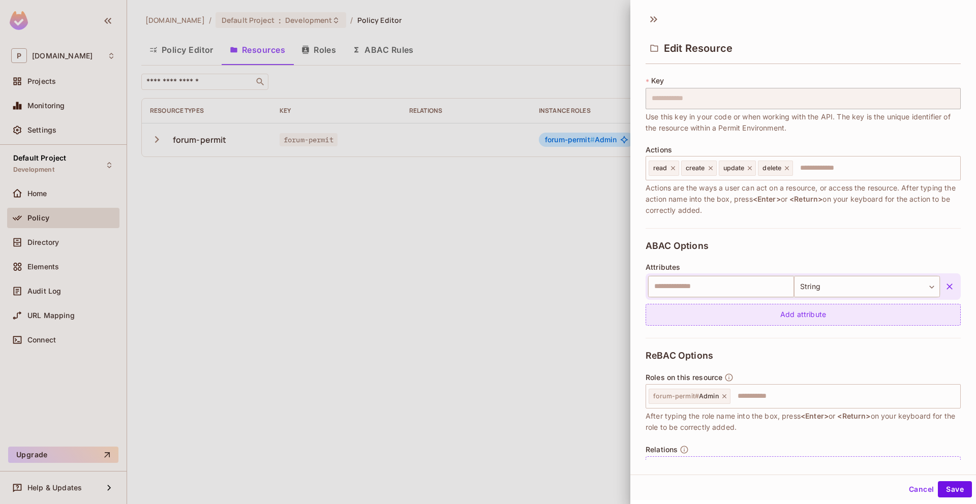
click at [742, 309] on div "Add attribute" at bounding box center [802, 315] width 315 height 22
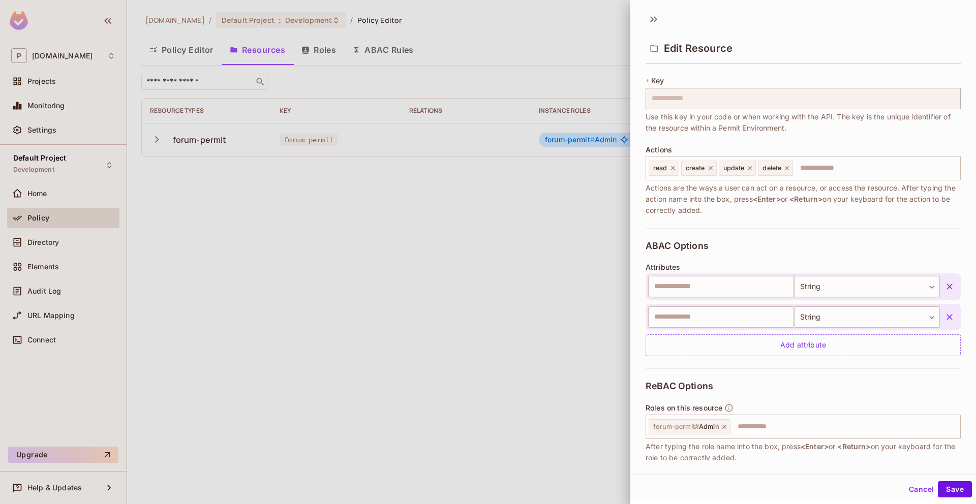
click at [559, 380] on div at bounding box center [488, 252] width 976 height 504
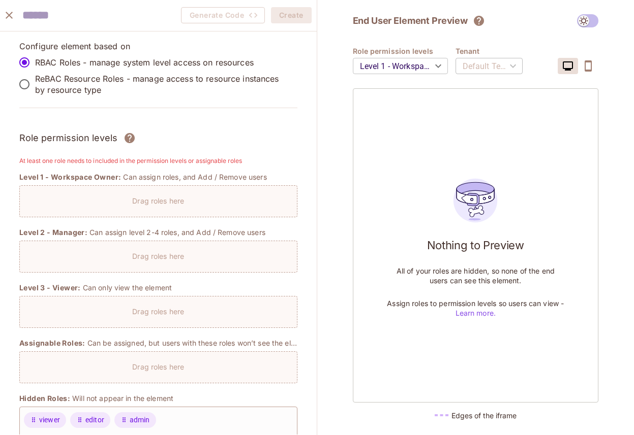
scroll to position [634, 0]
